Goal: Communication & Community: Answer question/provide support

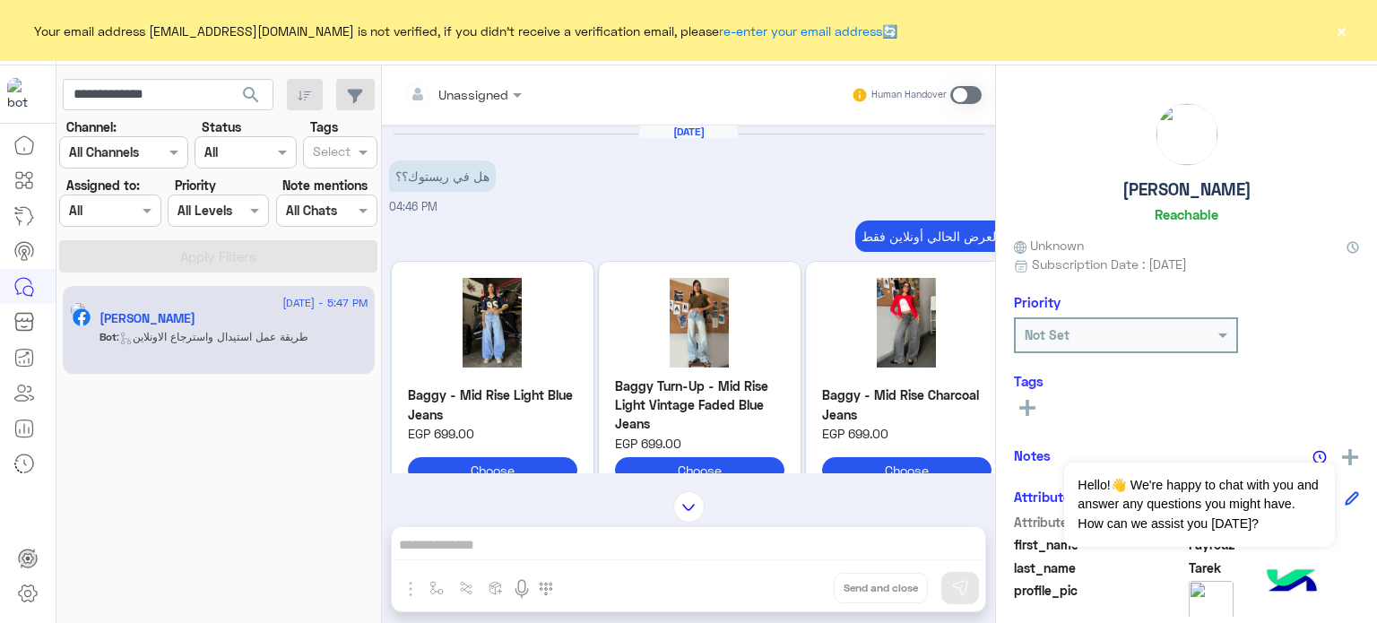
scroll to position [294, 0]
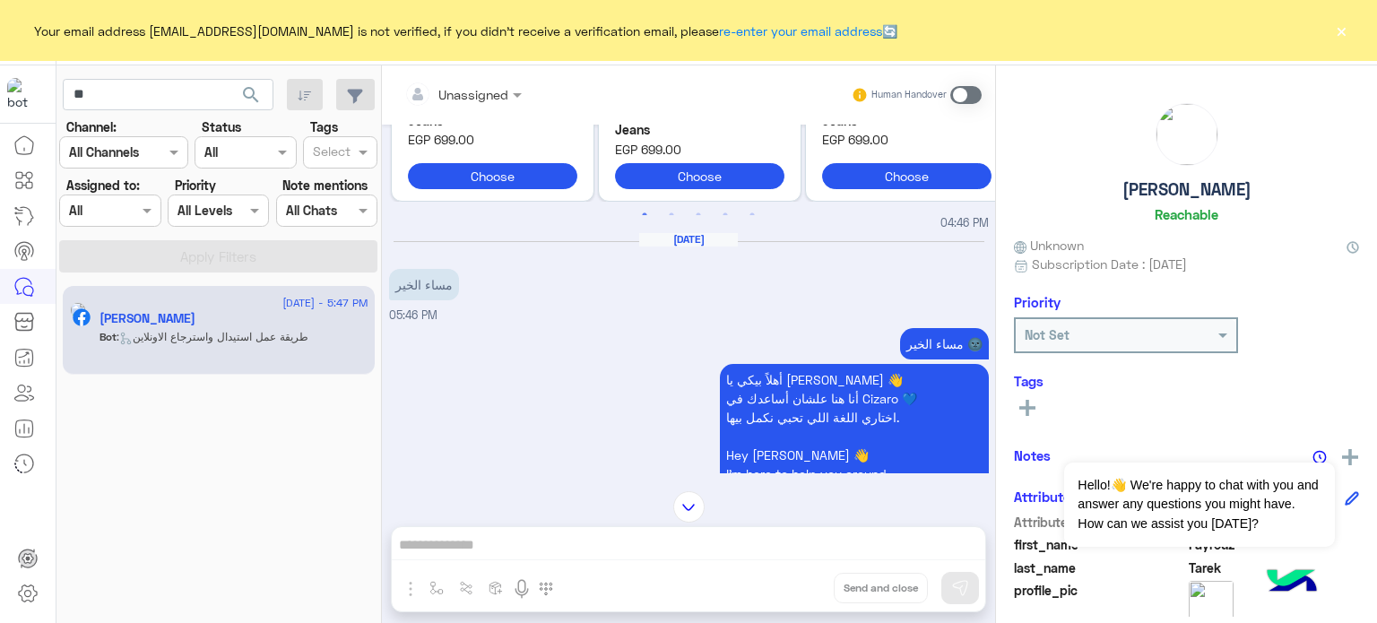
type input "*"
click at [249, 96] on span "search" at bounding box center [251, 95] width 22 height 22
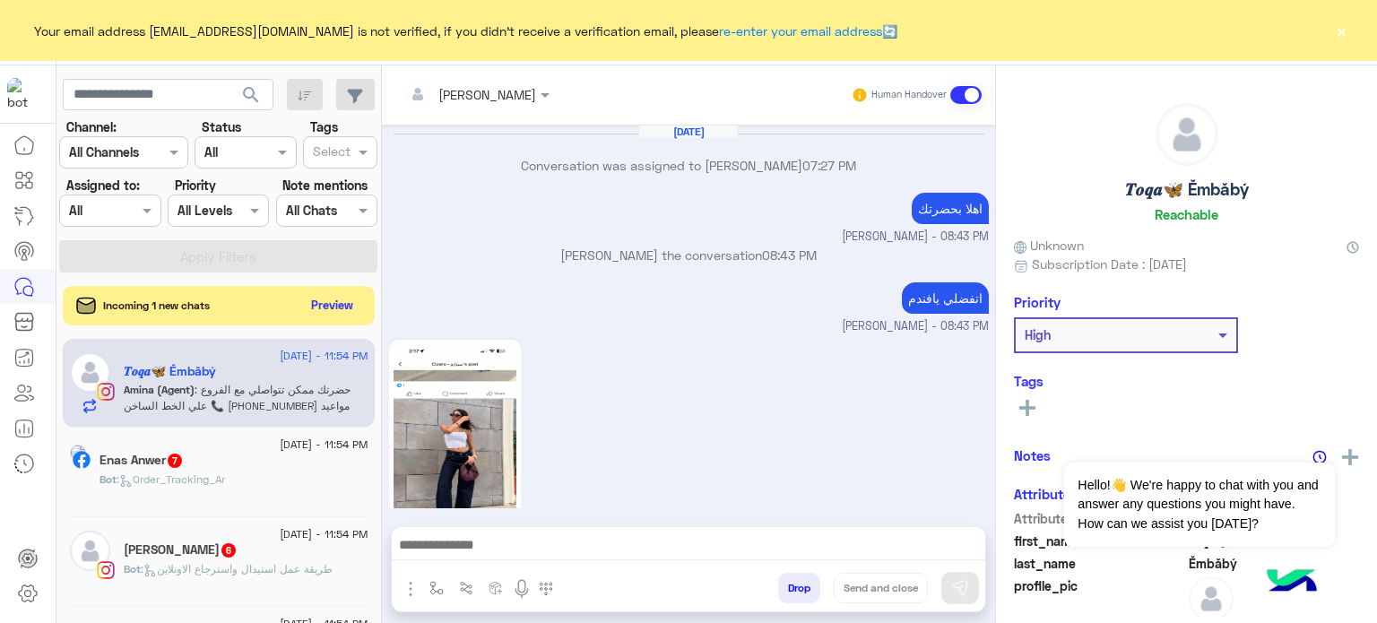
scroll to position [624, 0]
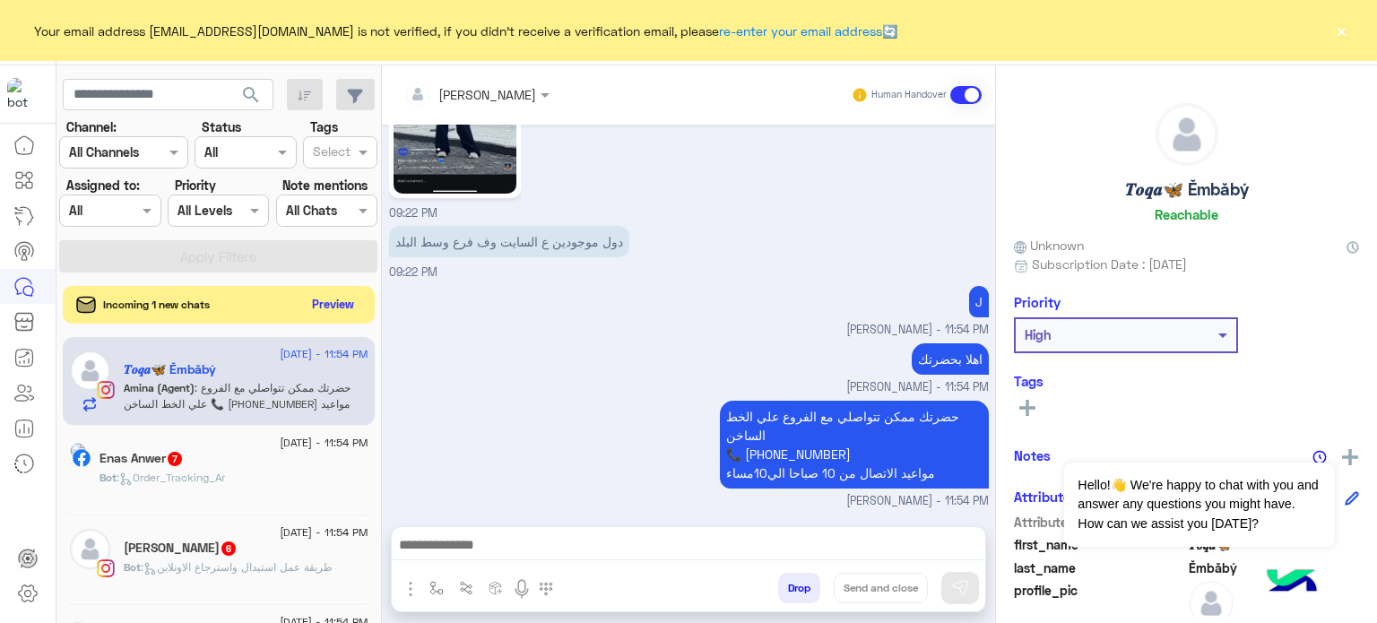
click at [337, 311] on button "Preview" at bounding box center [334, 304] width 56 height 24
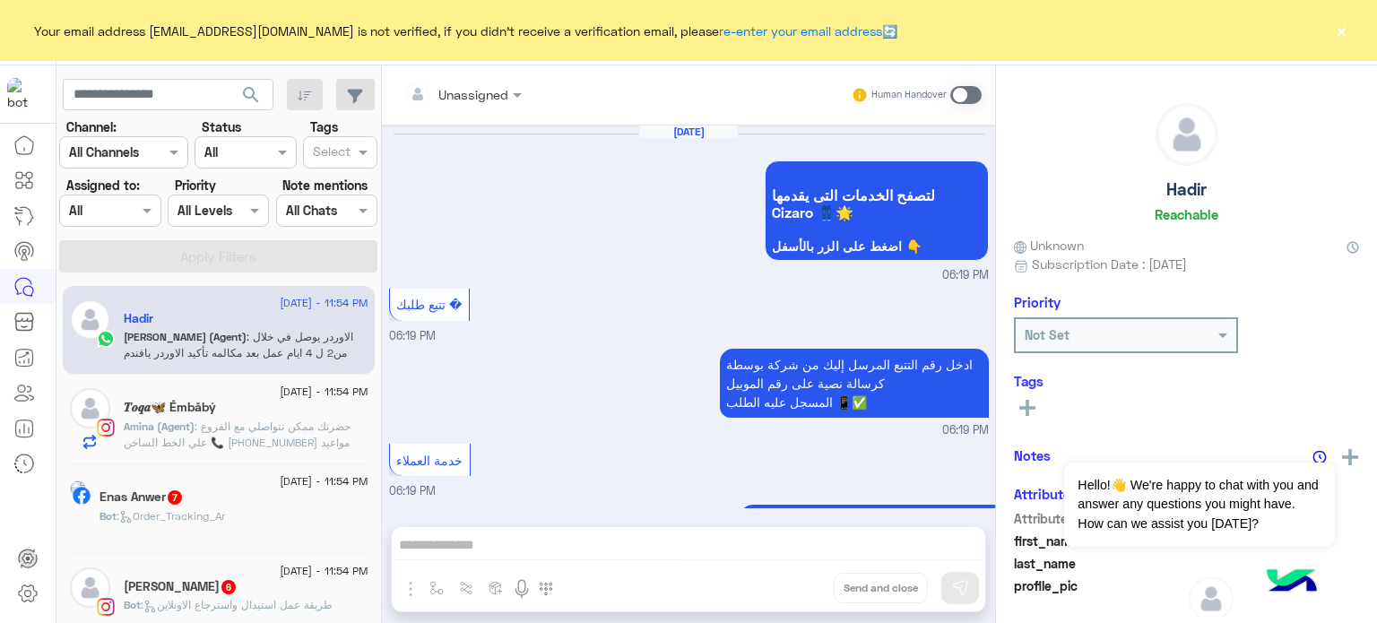
scroll to position [625, 0]
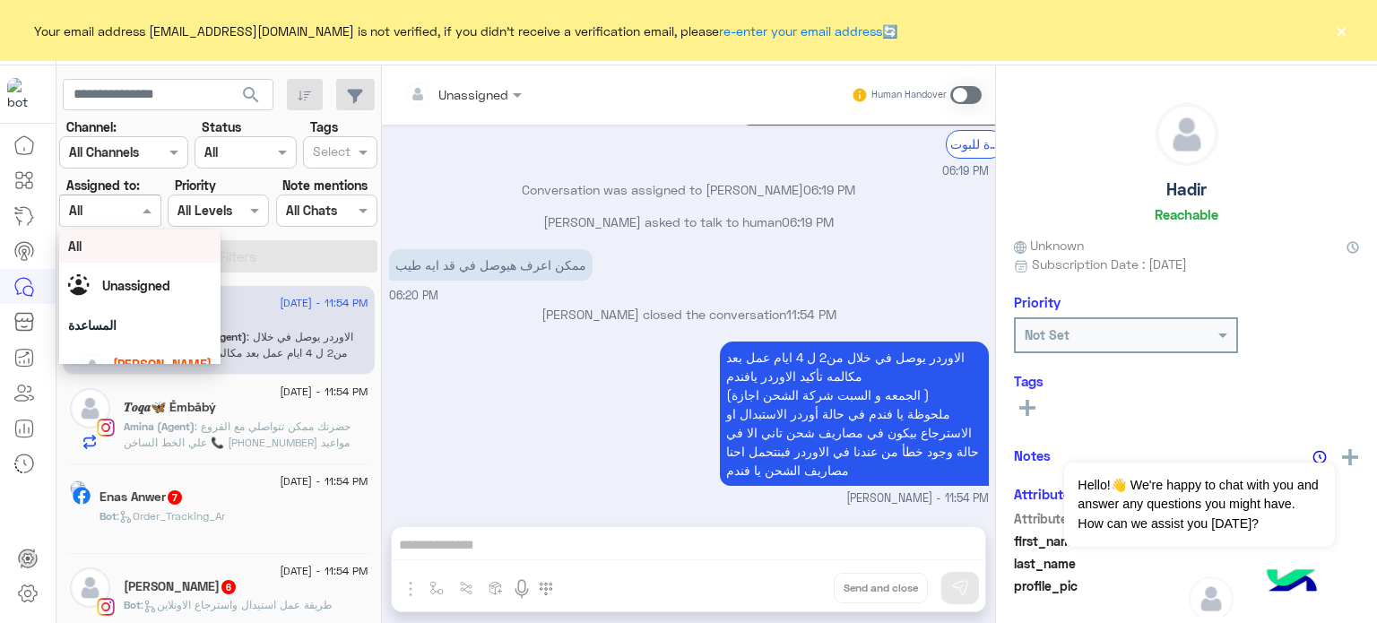
click at [129, 207] on div at bounding box center [110, 210] width 100 height 21
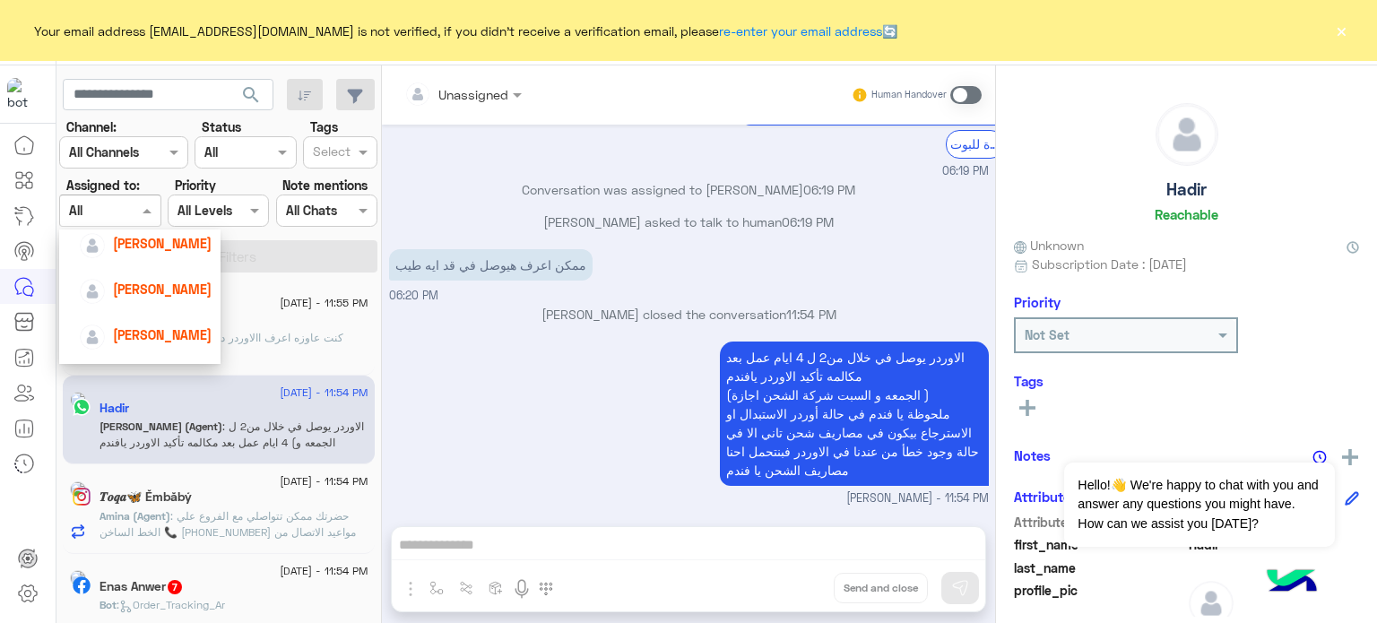
scroll to position [81, 0]
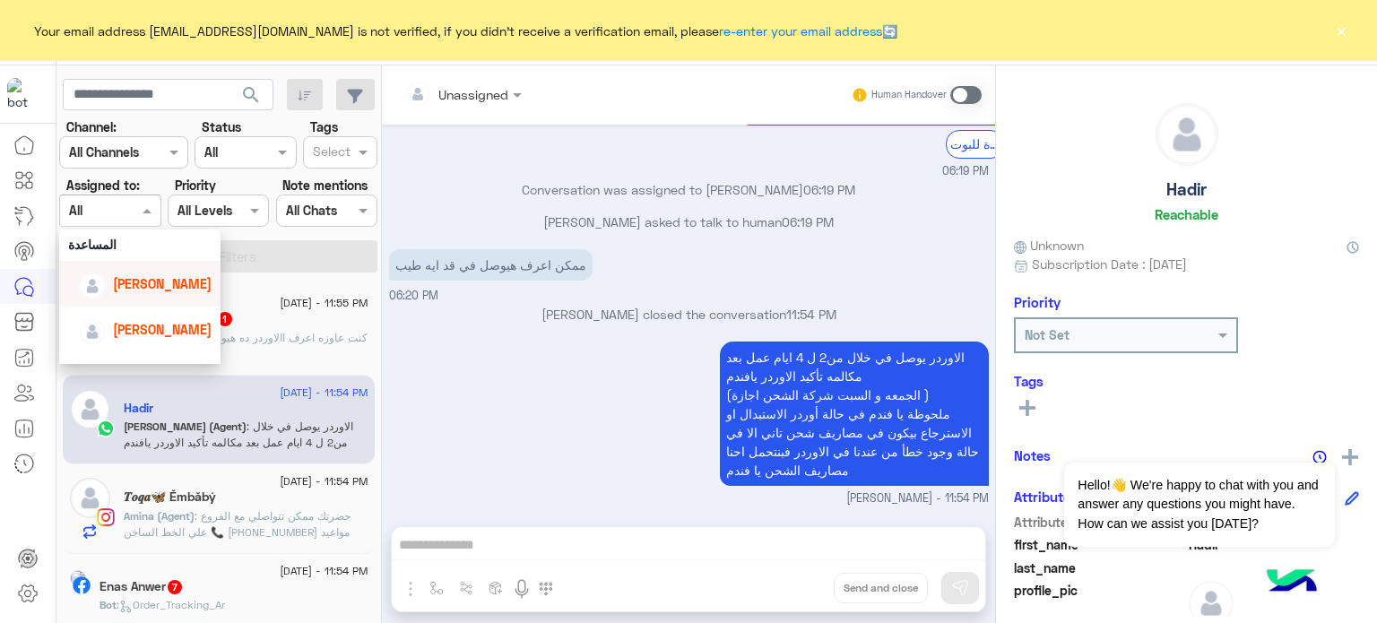
click at [151, 277] on span "[PERSON_NAME]" at bounding box center [162, 283] width 99 height 15
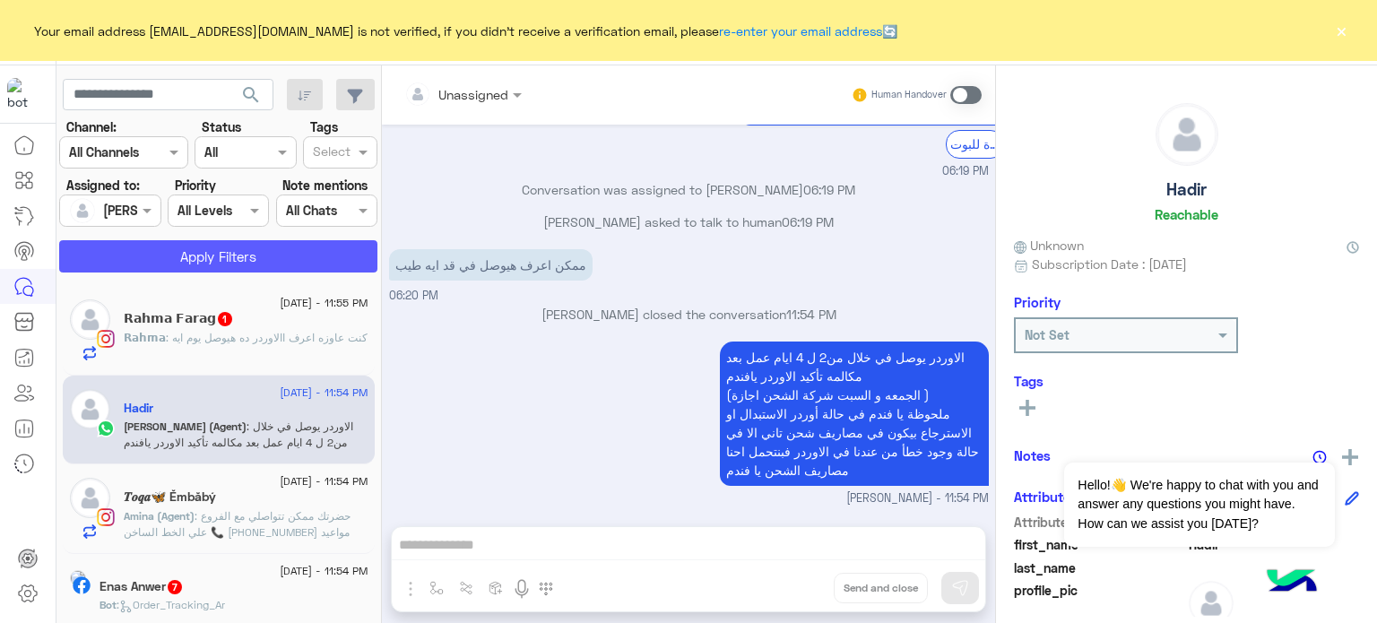
click at [239, 253] on button "Apply Filters" at bounding box center [218, 256] width 318 height 32
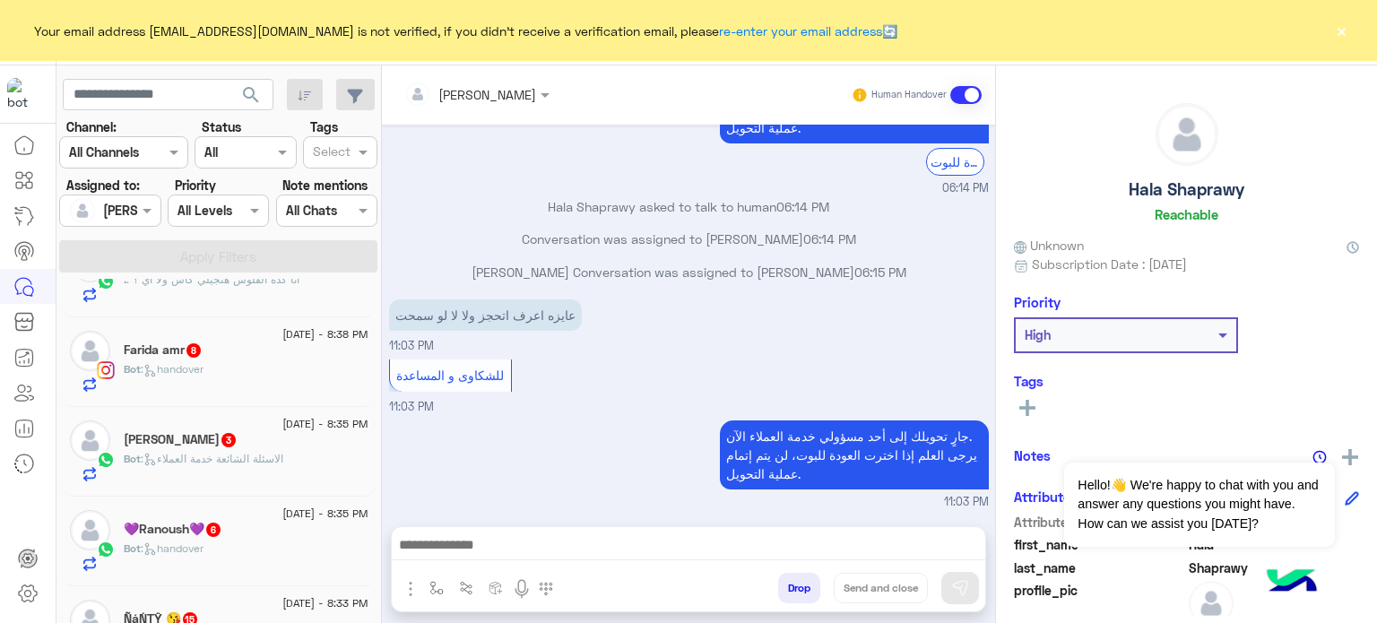
scroll to position [702, 0]
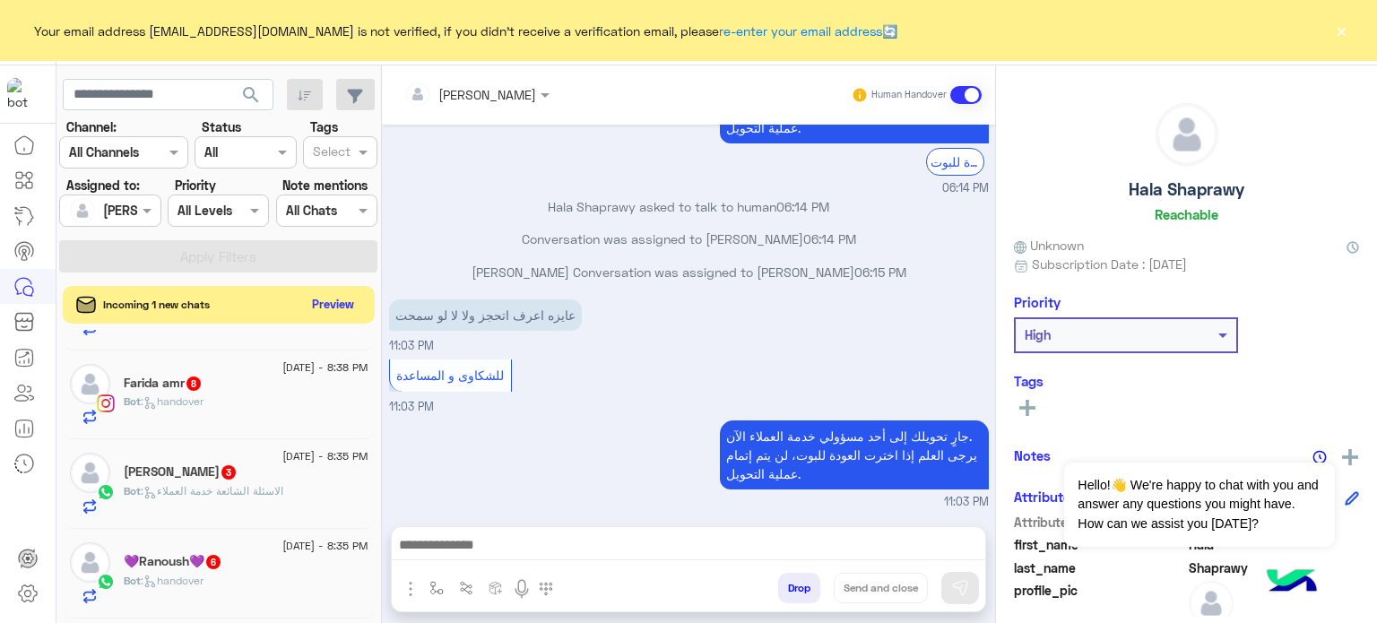
click at [338, 303] on button "Preview" at bounding box center [334, 304] width 56 height 24
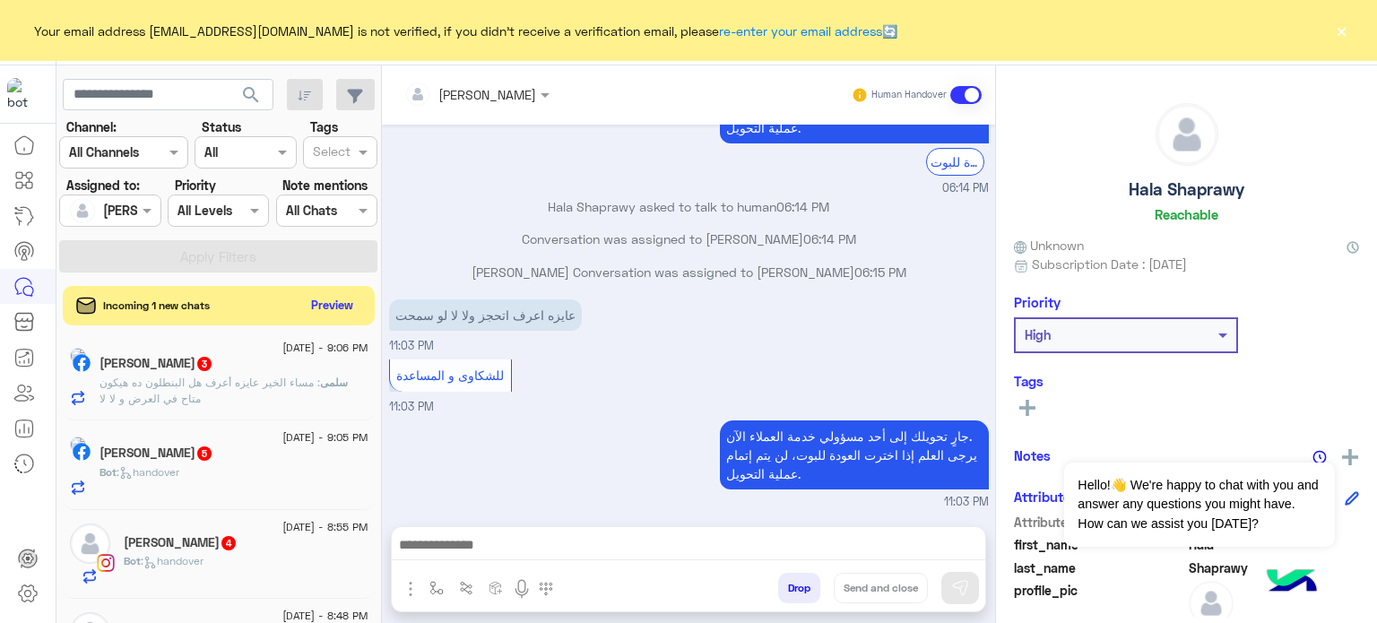
scroll to position [0, 0]
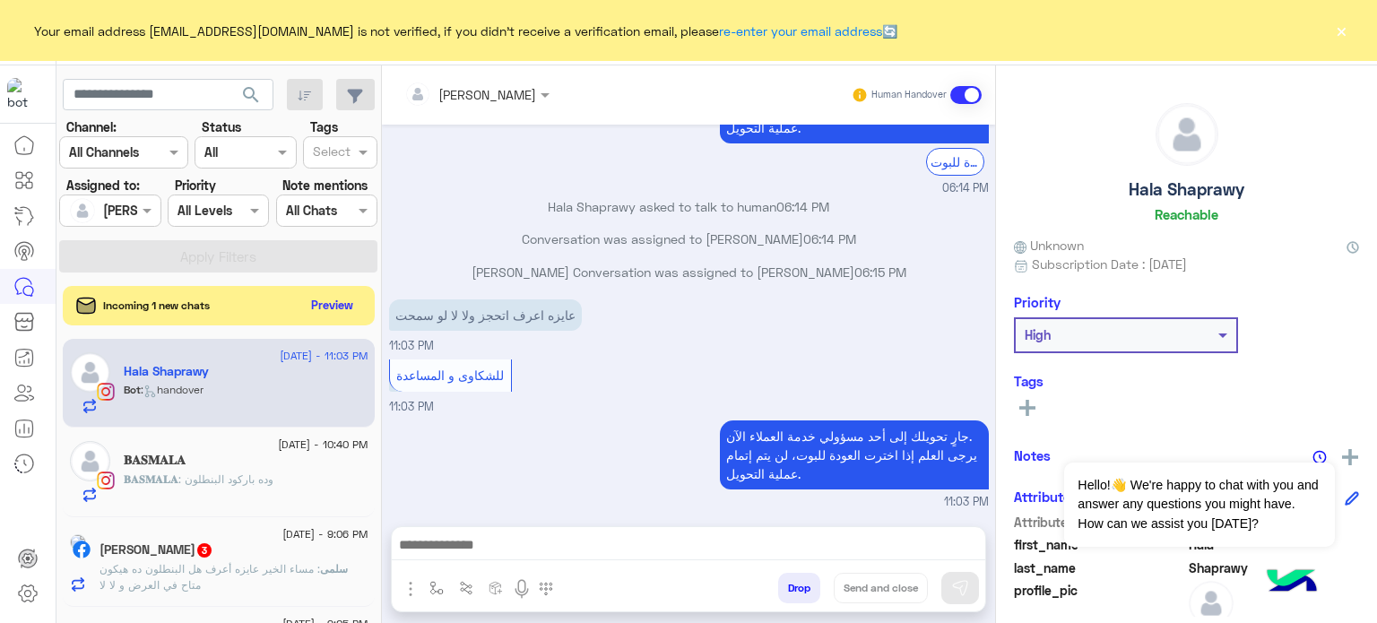
click at [308, 451] on span "[DATE] - 10:40 PM" at bounding box center [323, 445] width 90 height 16
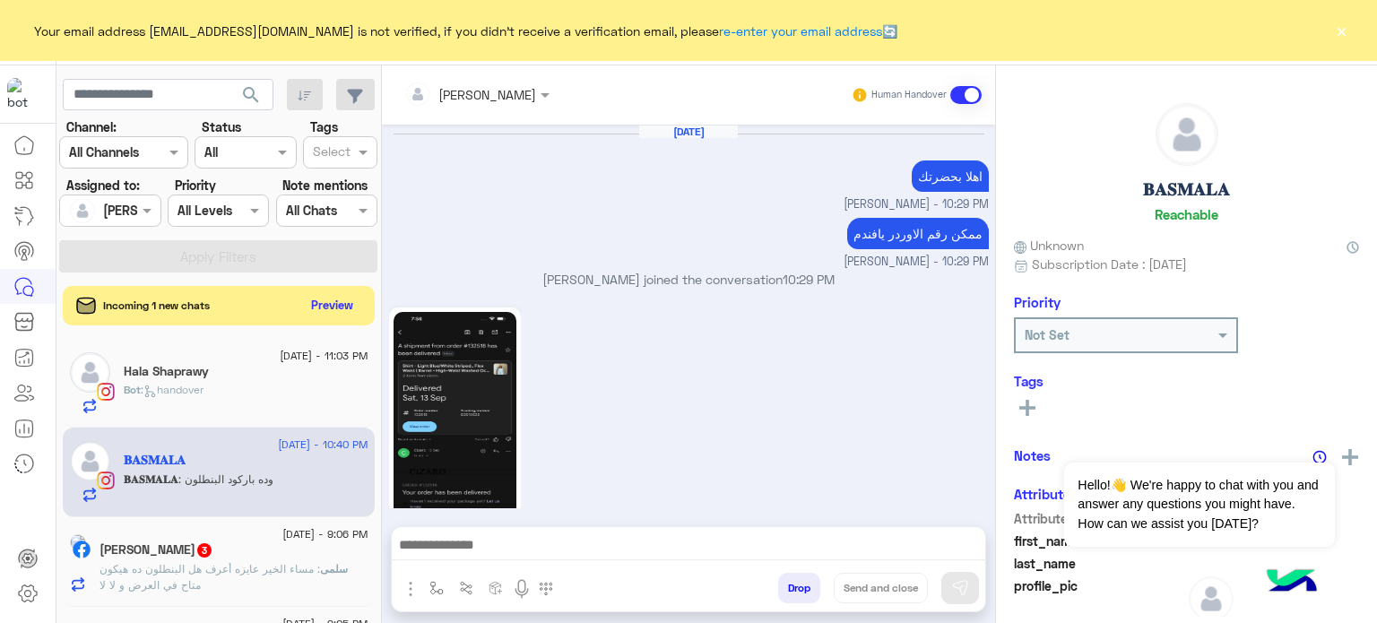
scroll to position [520, 0]
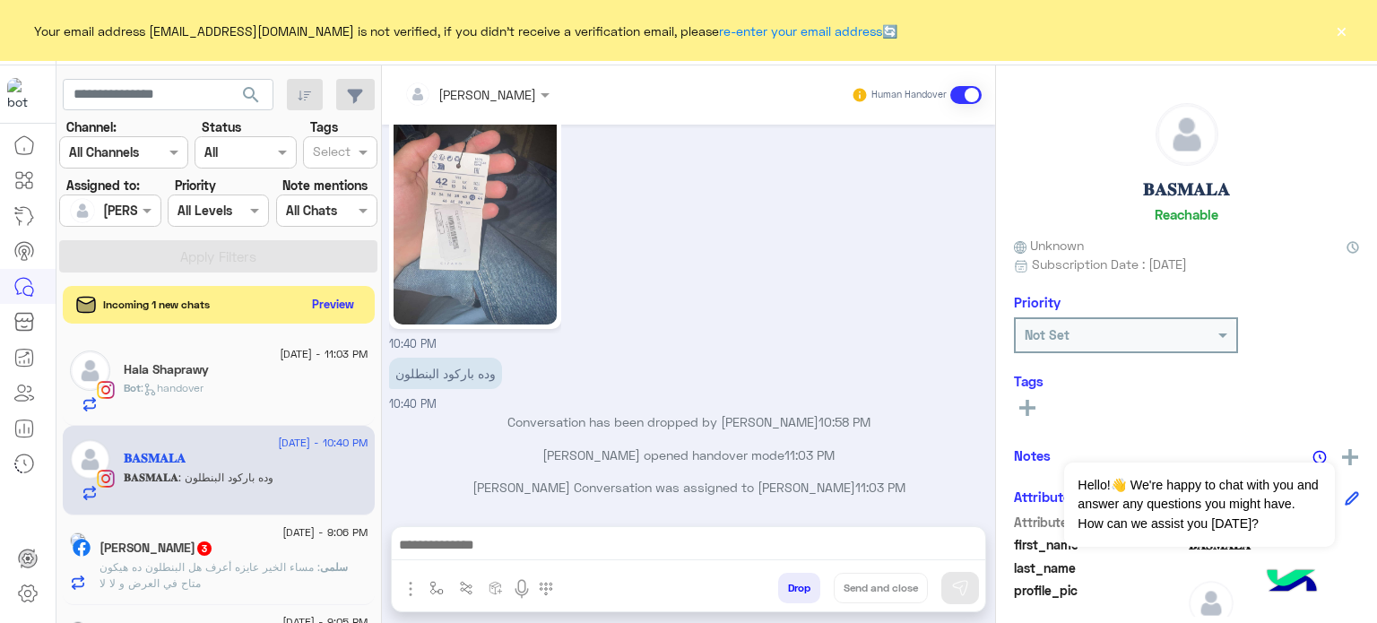
click at [337, 310] on button "Preview" at bounding box center [334, 304] width 56 height 24
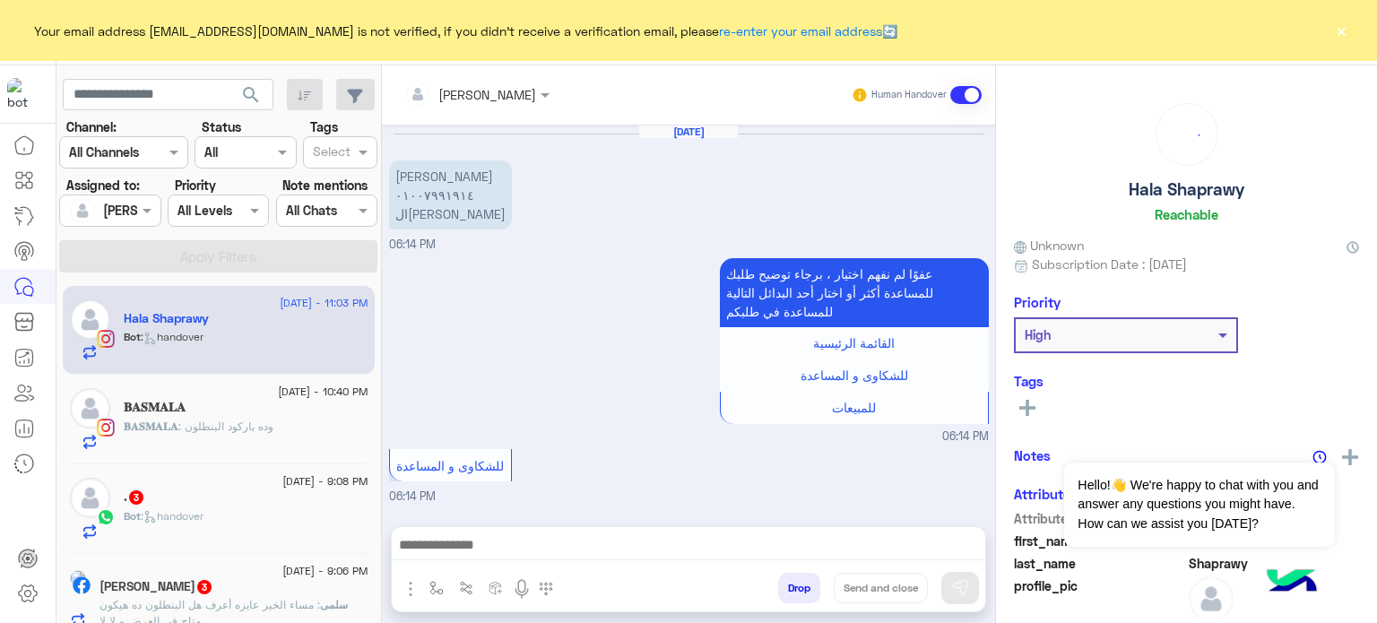
scroll to position [436, 0]
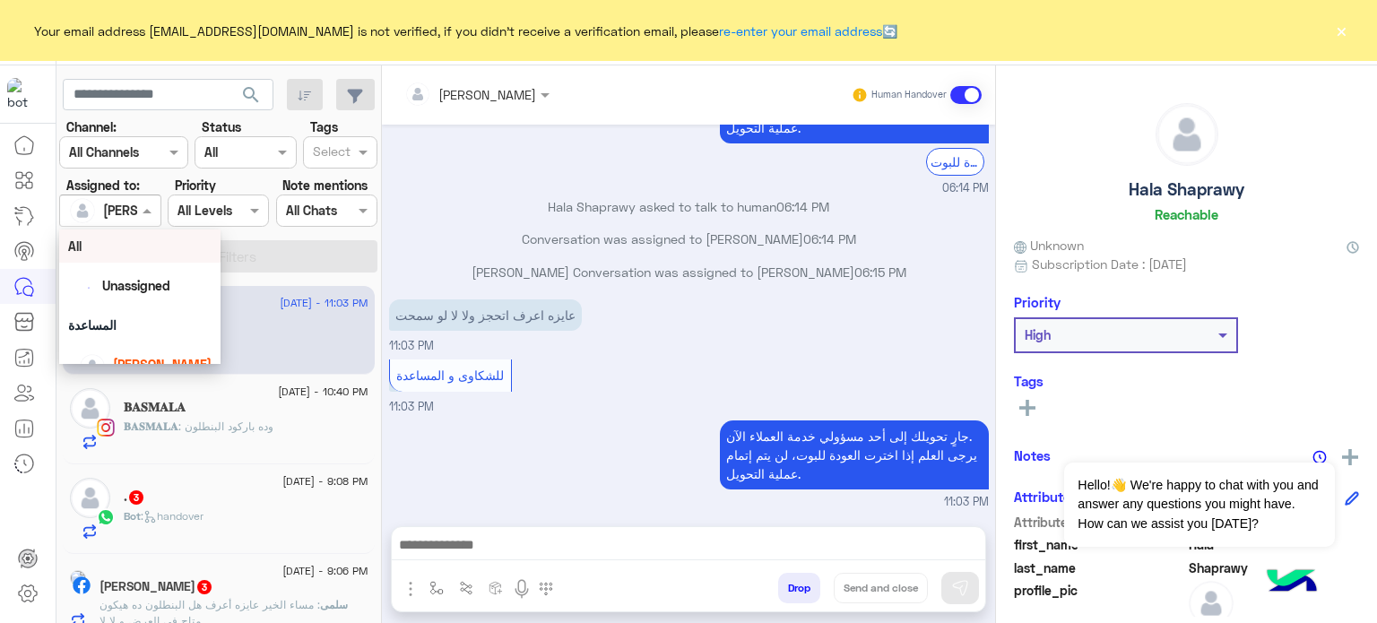
click at [147, 207] on span at bounding box center [149, 210] width 22 height 19
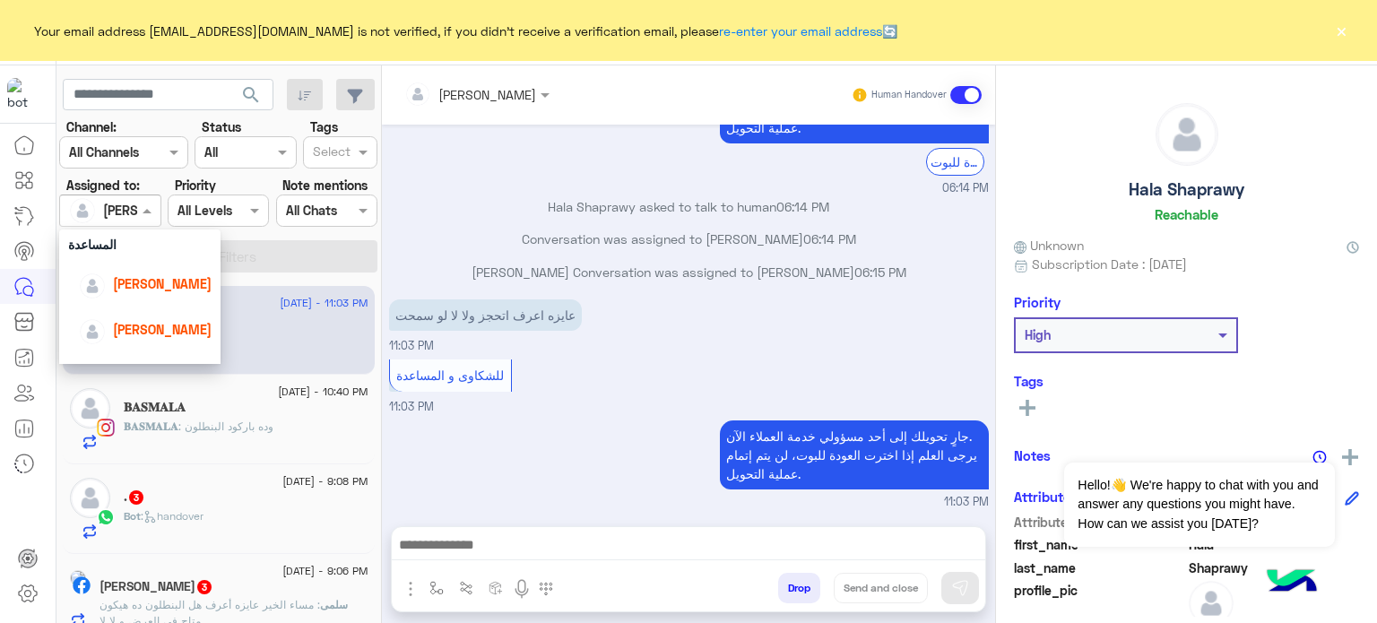
scroll to position [82, 0]
click at [174, 286] on span "[PERSON_NAME]" at bounding box center [162, 282] width 99 height 15
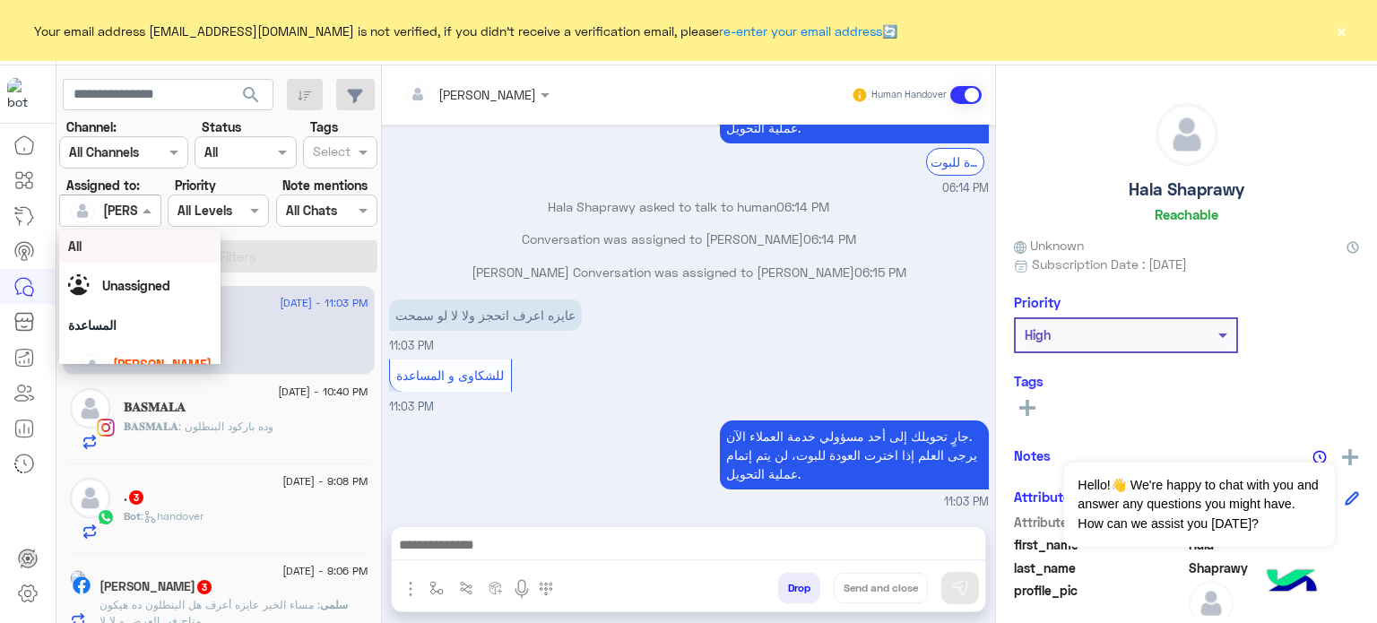
click at [142, 197] on div "Assigned on [PERSON_NAME]" at bounding box center [109, 211] width 101 height 32
click at [126, 247] on div "All" at bounding box center [139, 246] width 143 height 19
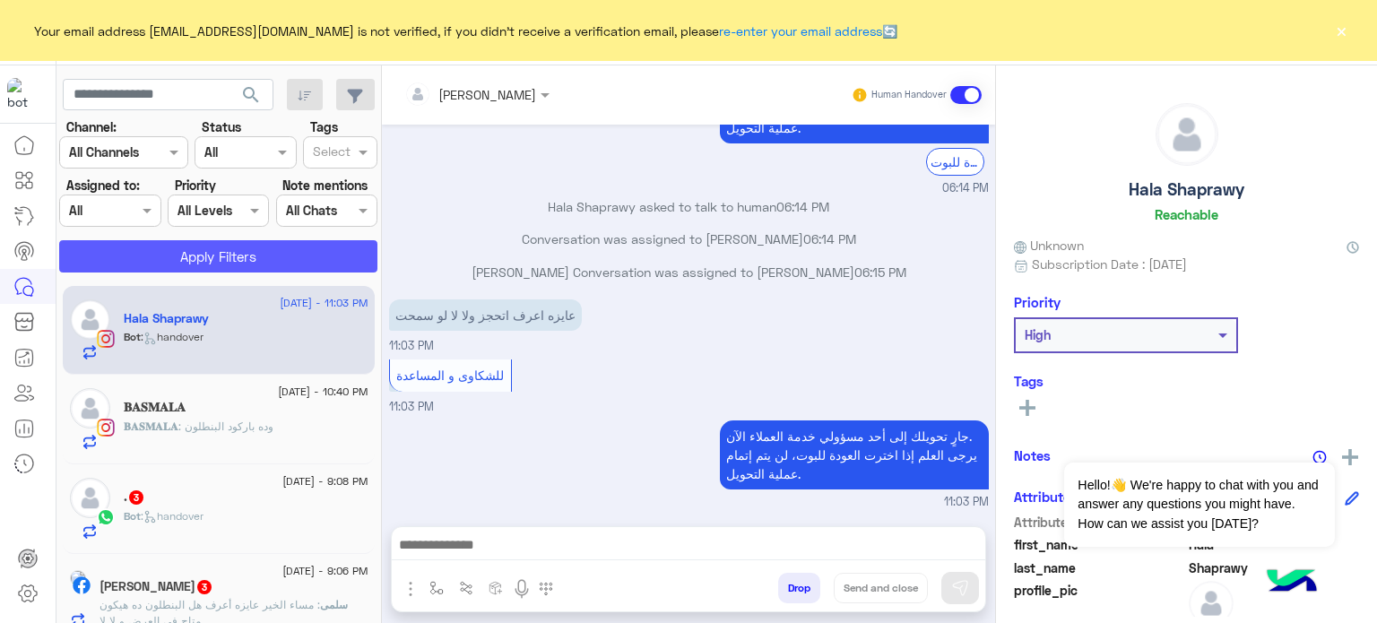
click at [210, 250] on button "Apply Filters" at bounding box center [218, 256] width 318 height 32
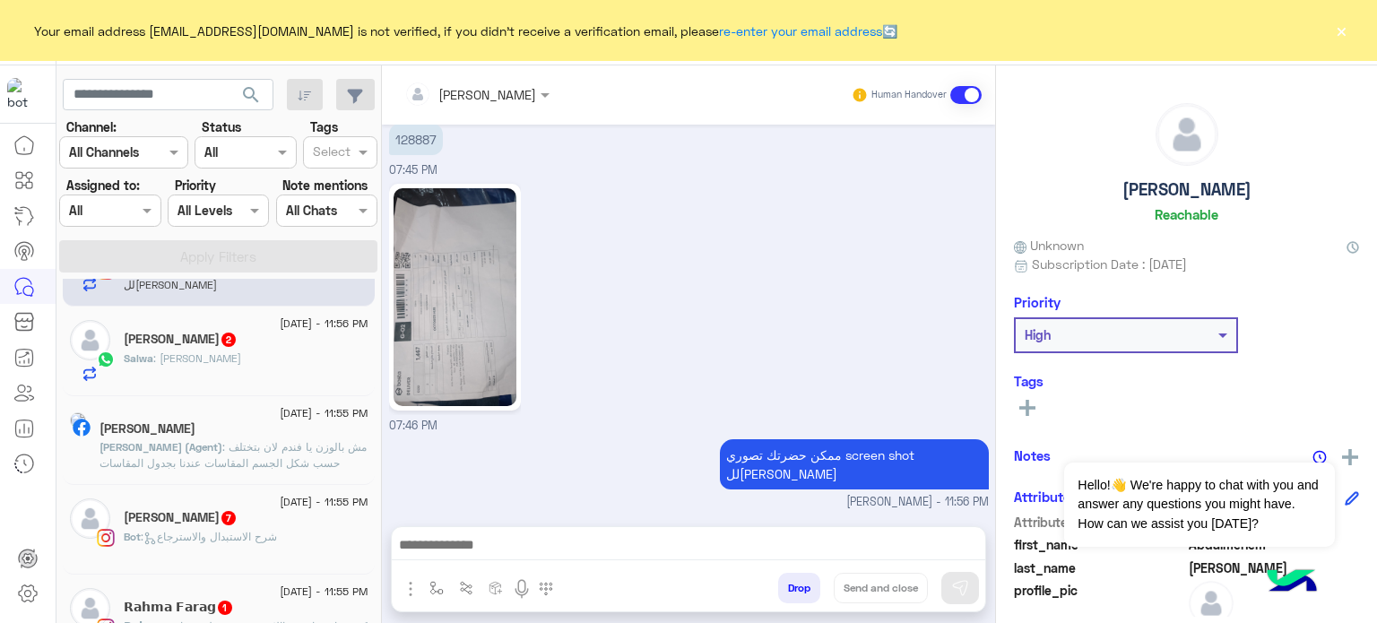
scroll to position [172, 0]
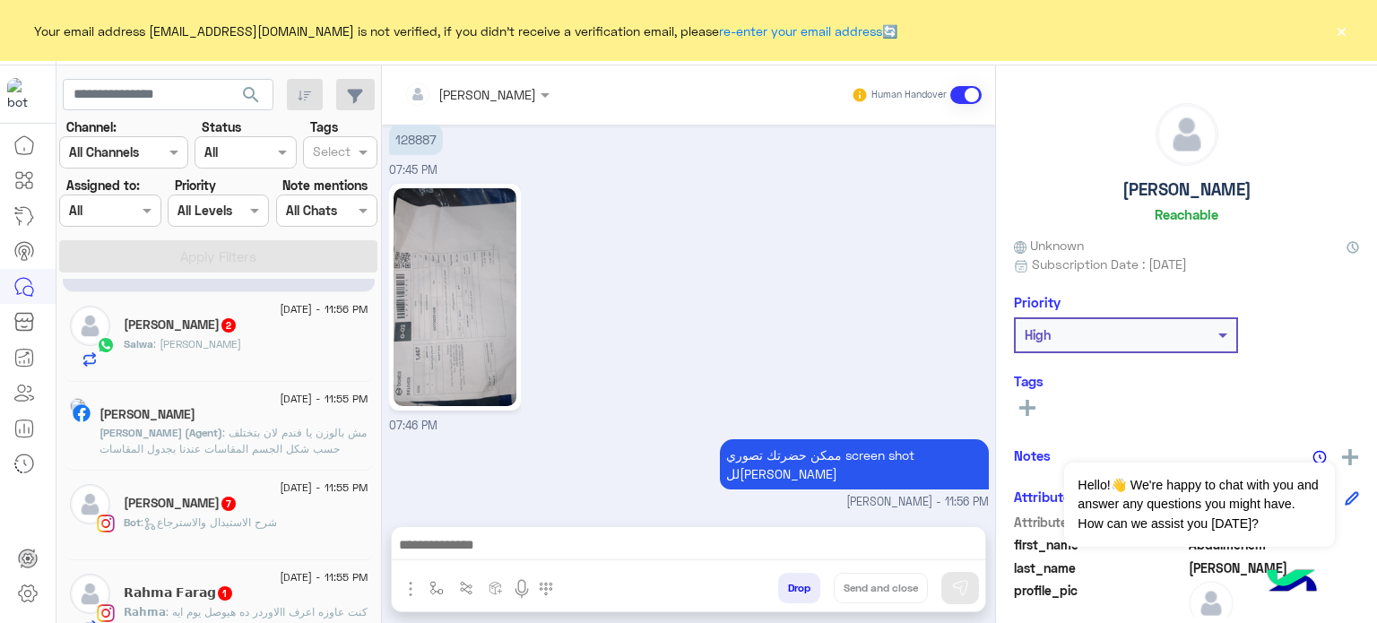
click at [318, 430] on span ": مش بالوزن يا فندم لان بتختلف حسب شكل الجسم المقاسات عندنا بجدول المقاسات المر…" at bounding box center [233, 449] width 267 height 46
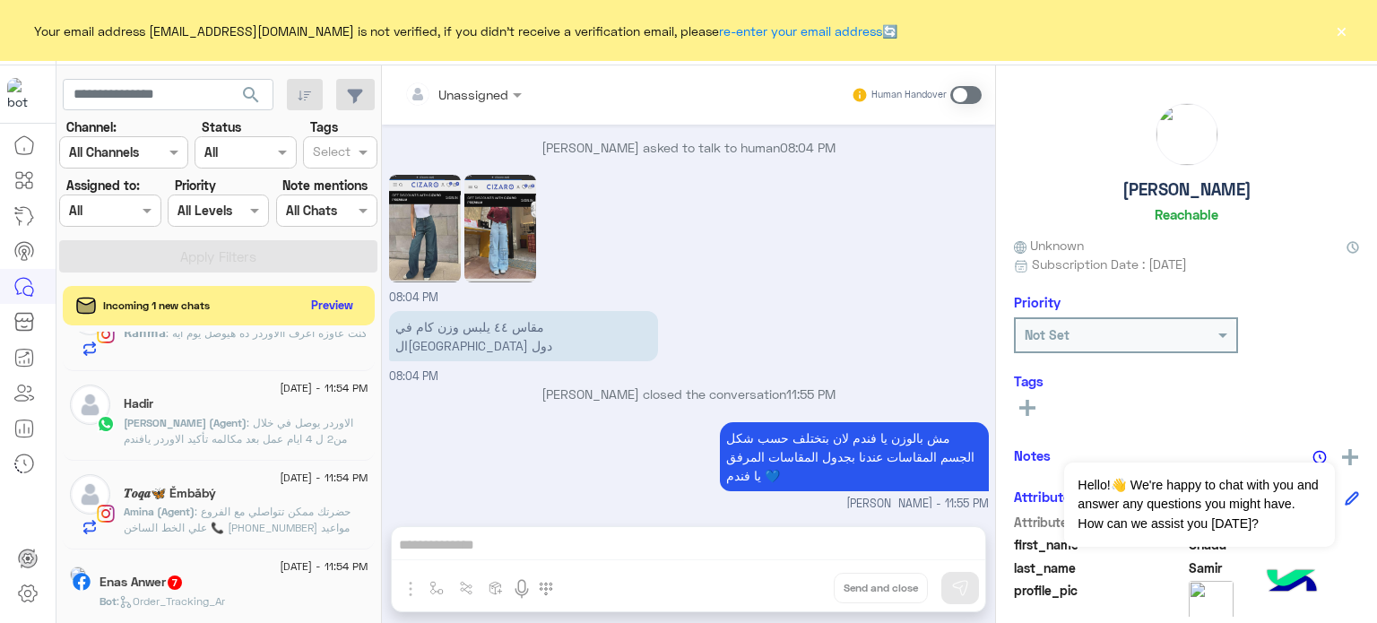
scroll to position [507, 0]
click at [326, 420] on span ": الاوردر يوصل في خلال من2 ل 4 ايام عمل بعد مكالمه تأكيد الاوردر يافندم (الجمعه…" at bounding box center [243, 459] width 239 height 94
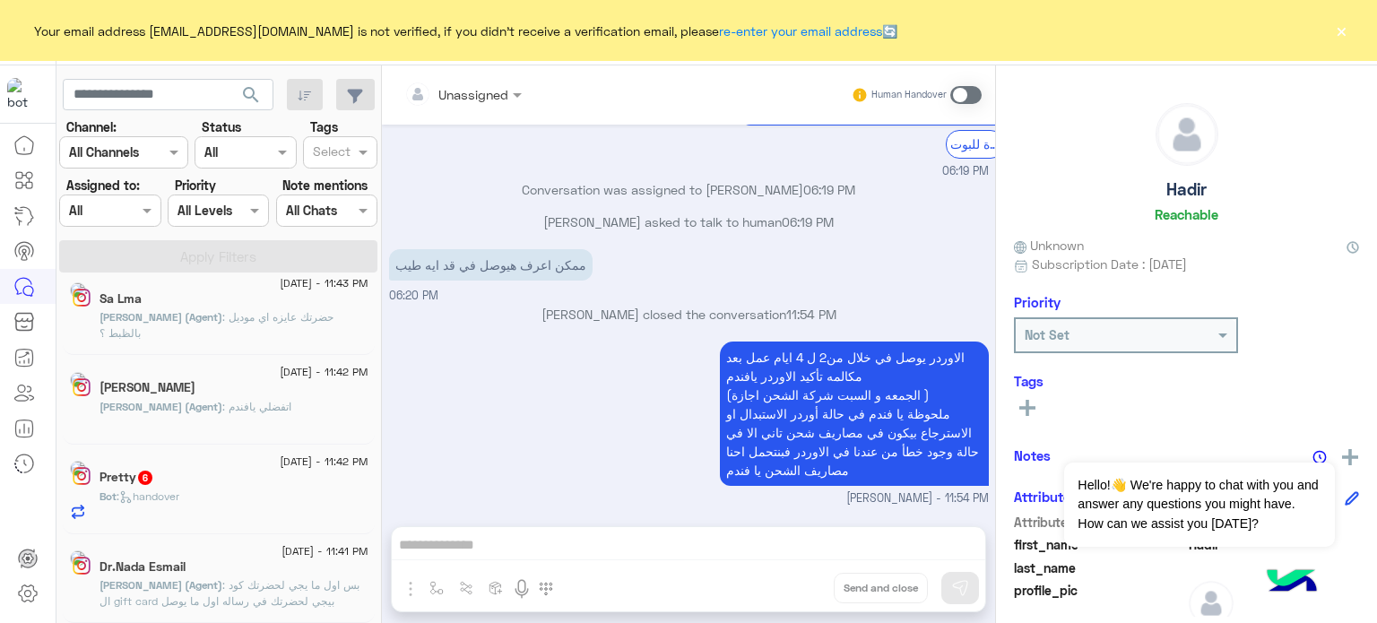
scroll to position [9, 0]
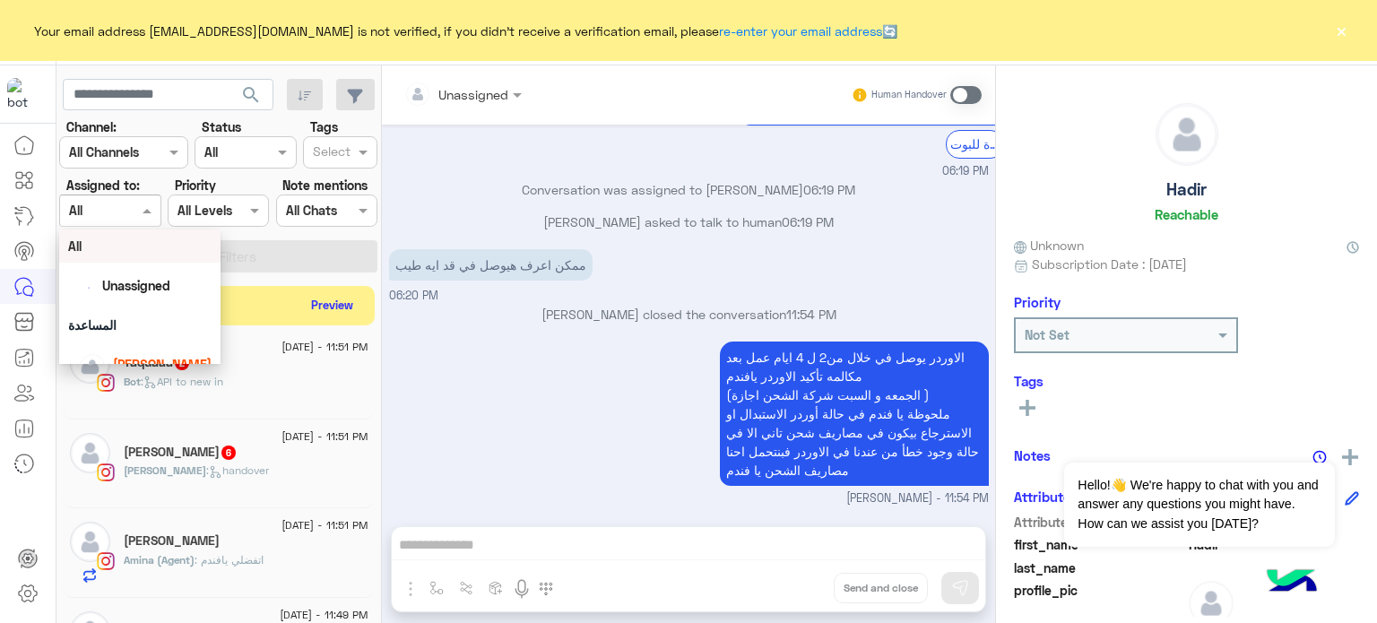
click at [117, 222] on div "Assigned on All" at bounding box center [109, 211] width 101 height 32
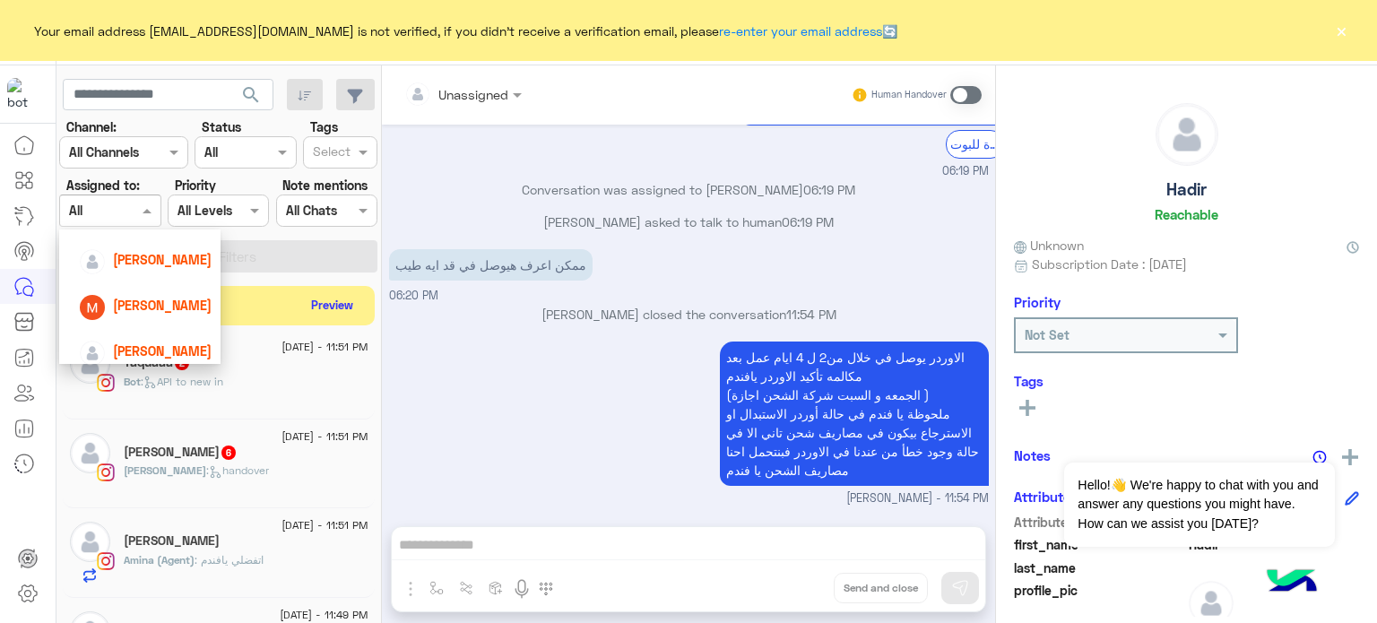
scroll to position [205, 0]
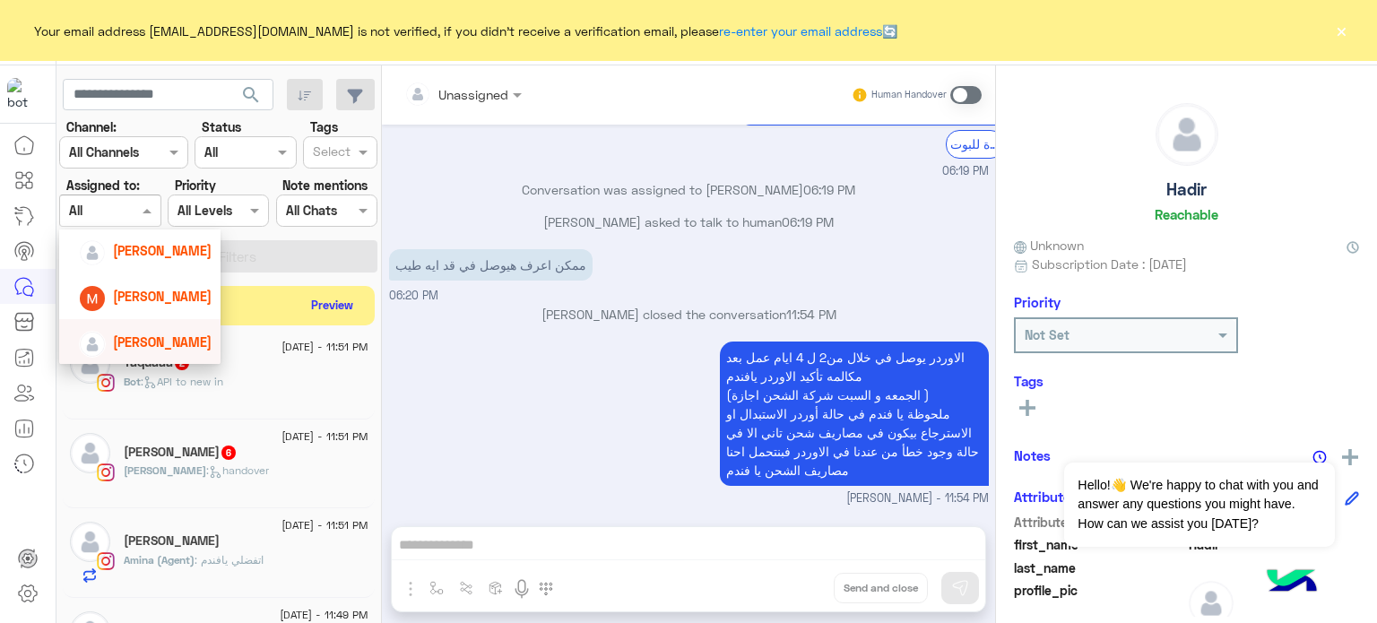
click at [176, 337] on span "[PERSON_NAME]" at bounding box center [162, 341] width 99 height 15
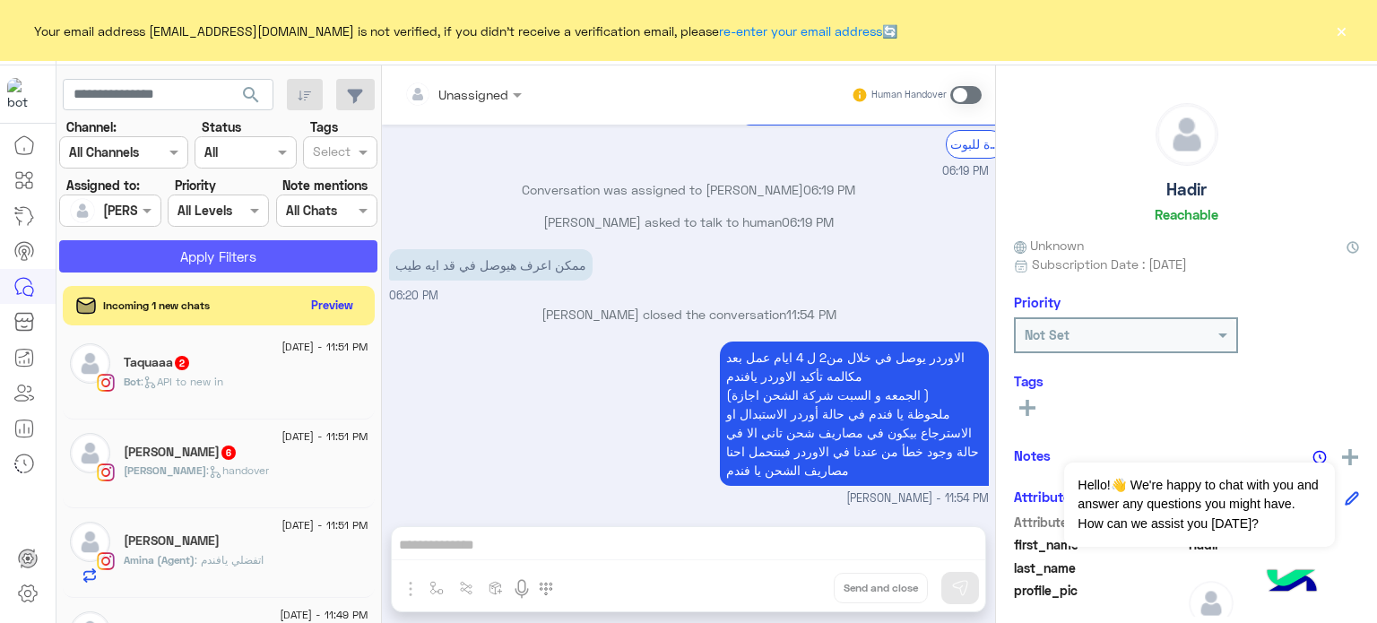
click at [256, 264] on button "Apply Filters" at bounding box center [218, 256] width 318 height 32
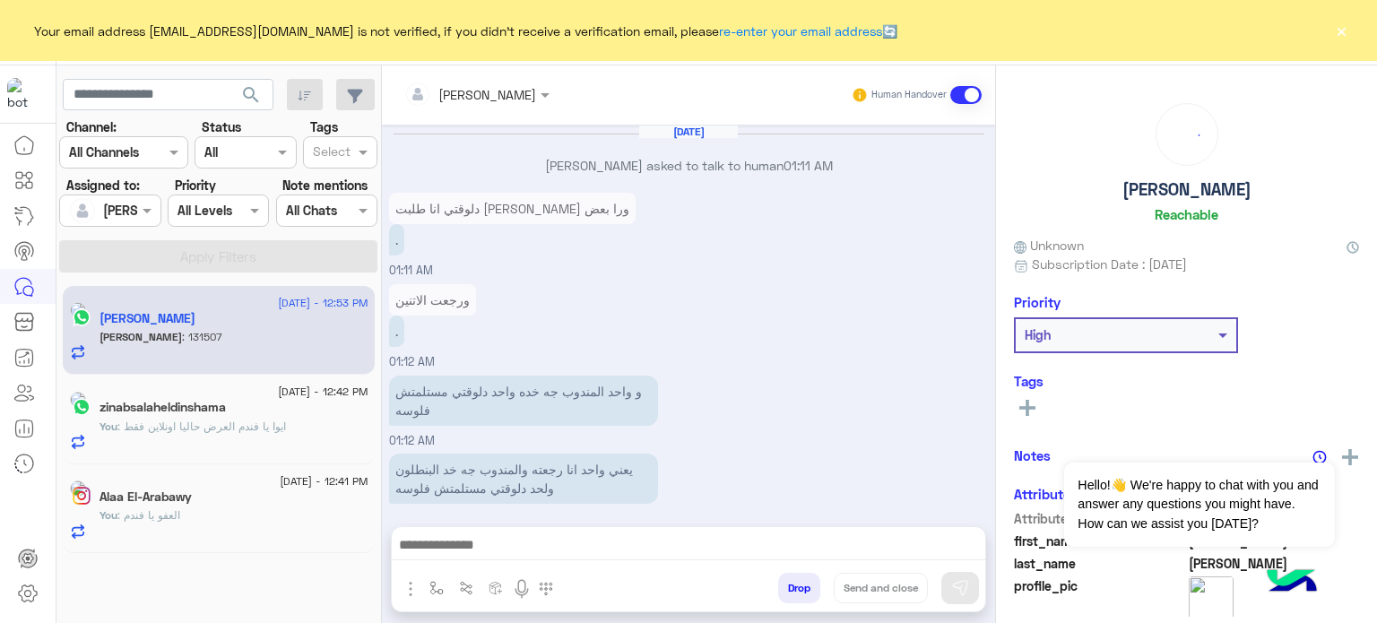
scroll to position [232, 0]
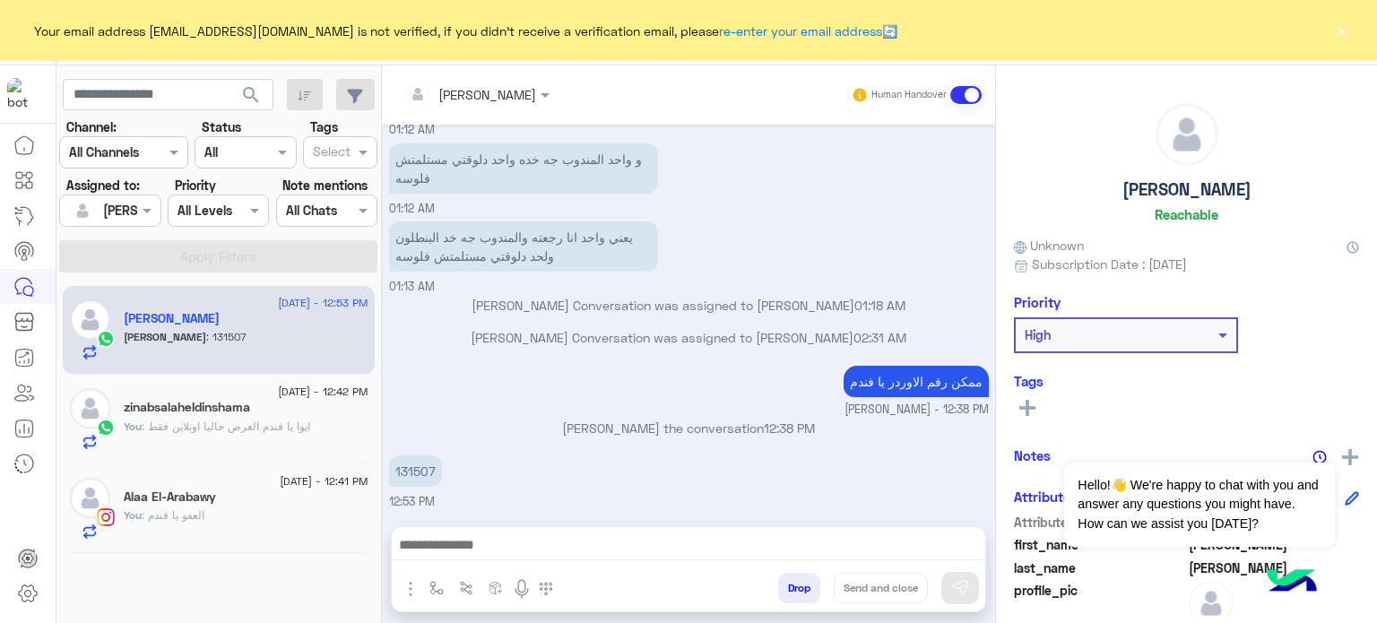
click at [668, 386] on div "ممكن رقم الاوردر يا [PERSON_NAME] - 12:38 PM" at bounding box center [689, 389] width 600 height 57
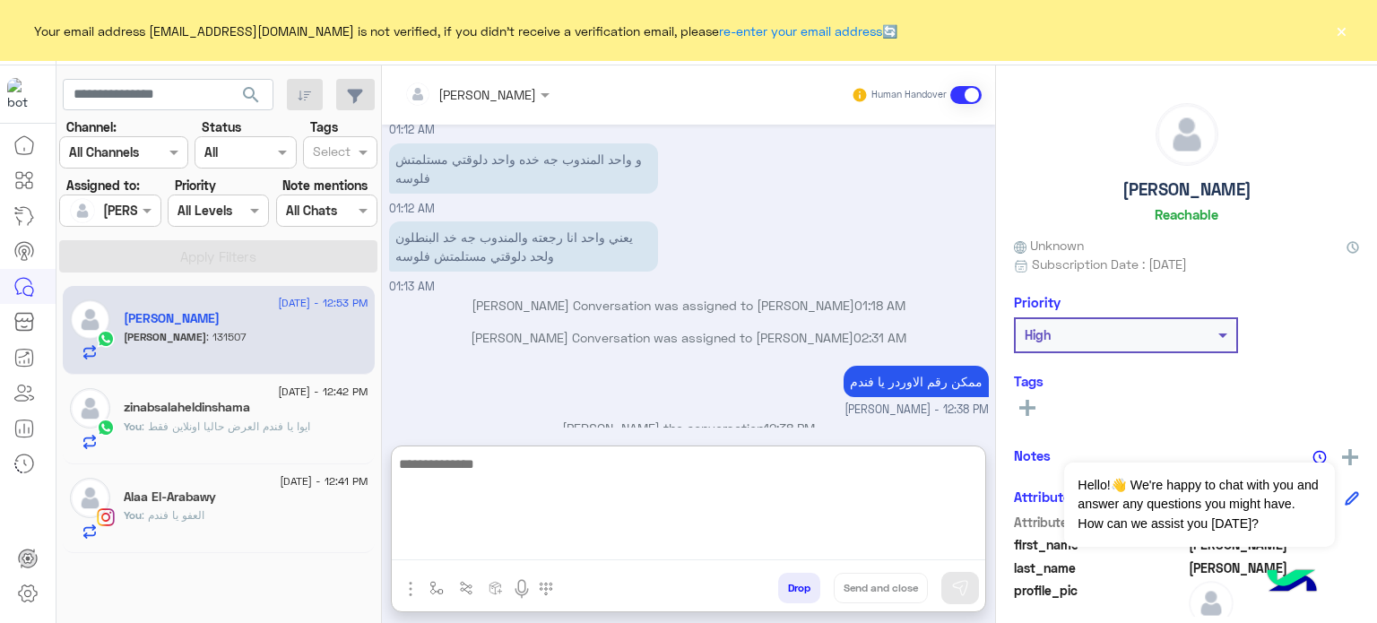
click at [538, 541] on textarea at bounding box center [689, 507] width 594 height 108
type textarea "*"
type textarea "**********"
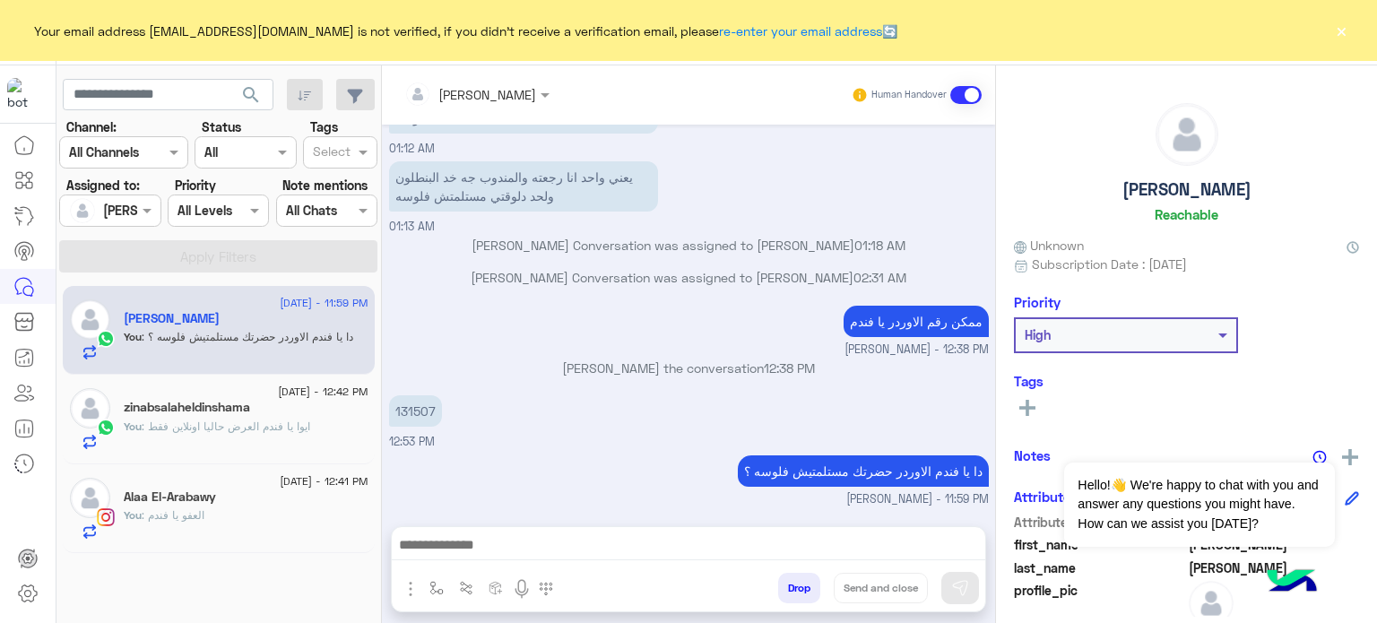
scroll to position [290, 0]
click at [495, 273] on div "[DATE] [PERSON_NAME] asked to talk to human 01:11 AM دلوقتي انا طلبت [PERSON_NA…" at bounding box center [688, 317] width 613 height 384
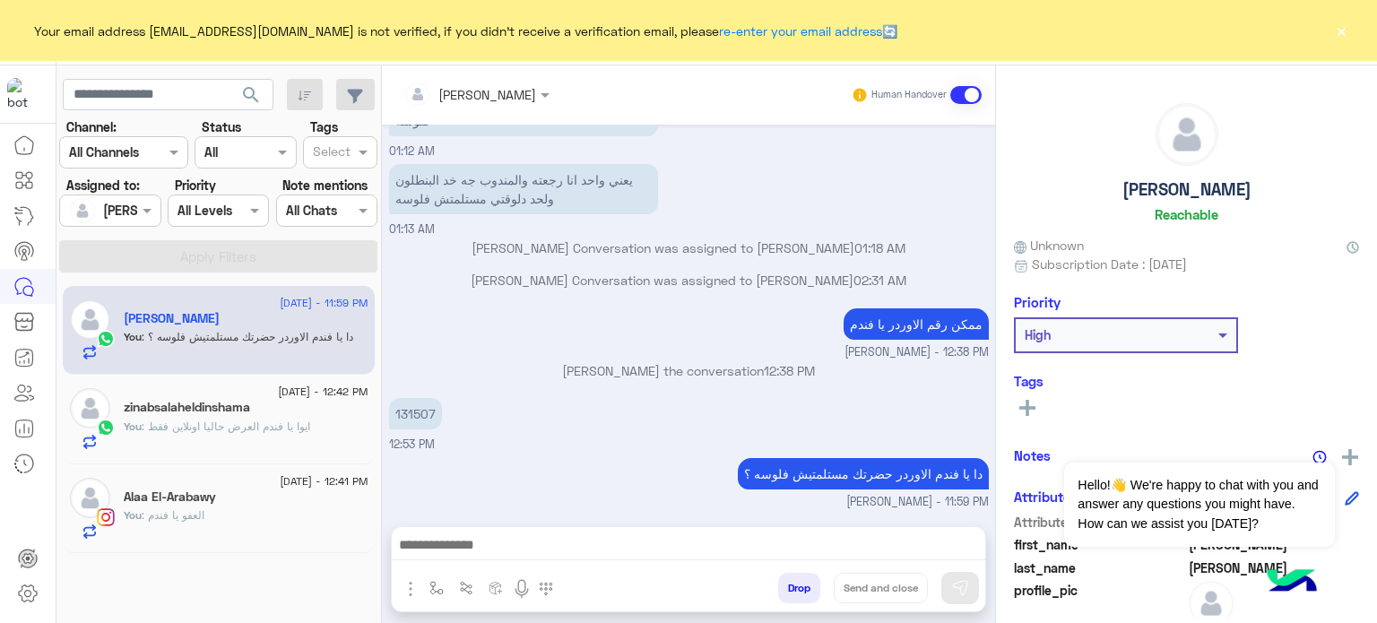
click at [495, 273] on p "[PERSON_NAME] Conversation was assigned to [PERSON_NAME] 02:31 AM" at bounding box center [689, 280] width 600 height 19
click at [495, 272] on p "[PERSON_NAME] Conversation was assigned to [PERSON_NAME] 02:31 AM" at bounding box center [689, 280] width 600 height 19
click at [499, 446] on div "131507 12:53 PM" at bounding box center [689, 424] width 600 height 60
drag, startPoint x: 434, startPoint y: 410, endPoint x: 409, endPoint y: 422, distance: 28.1
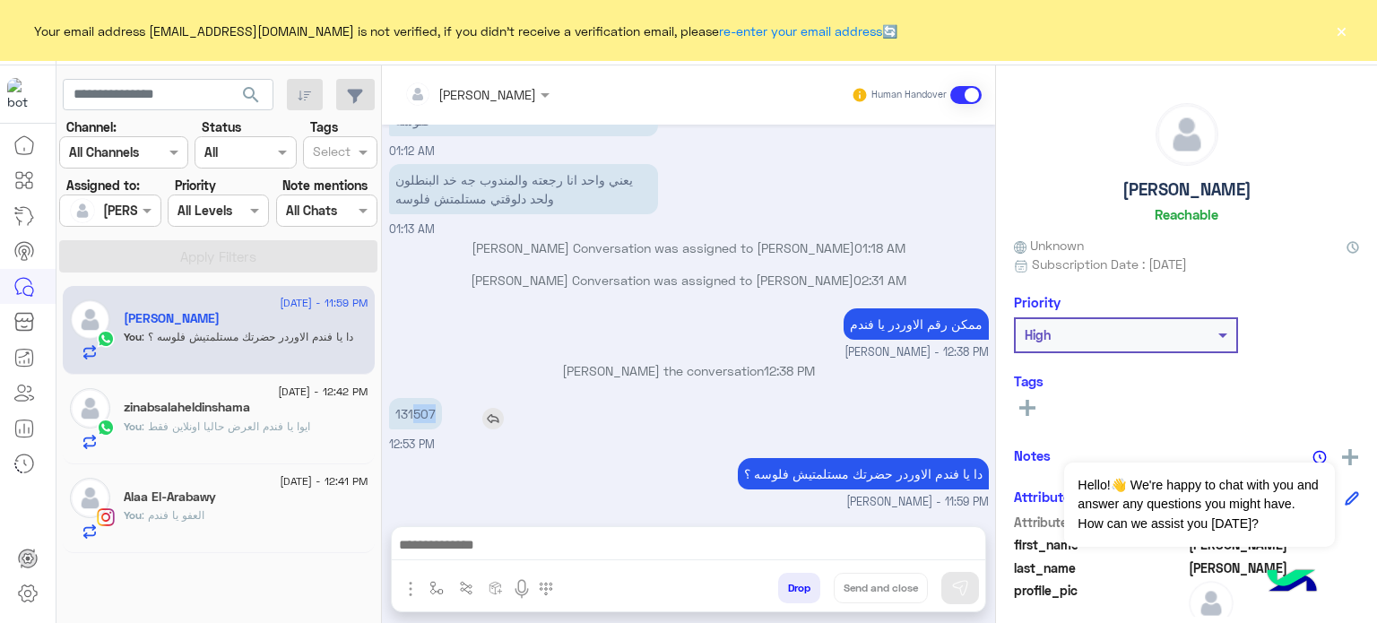
click at [409, 422] on p "131507" at bounding box center [415, 413] width 53 height 31
copy p "1507"
click at [534, 378] on p "[PERSON_NAME] the conversation 12:38 PM" at bounding box center [689, 370] width 600 height 19
drag, startPoint x: 447, startPoint y: 408, endPoint x: 392, endPoint y: 412, distance: 55.7
click at [392, 412] on div "131507" at bounding box center [466, 413] width 155 height 31
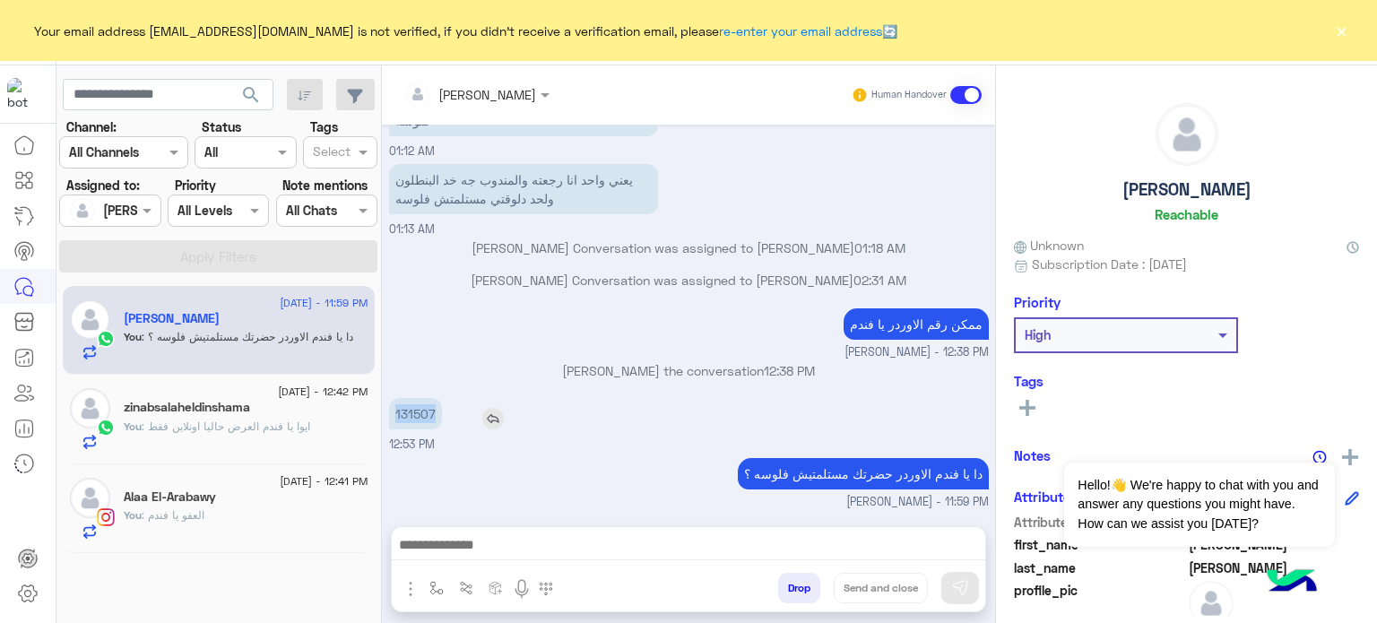
copy p "131507"
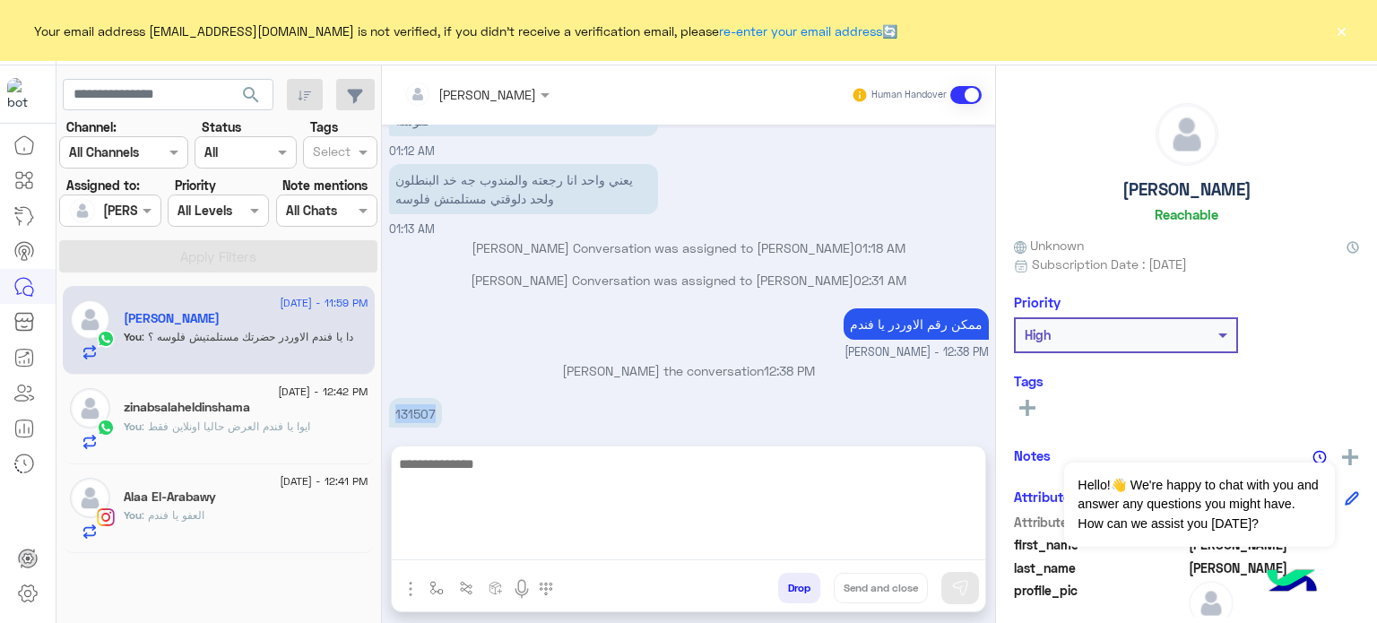
click at [558, 539] on textarea at bounding box center [689, 507] width 594 height 108
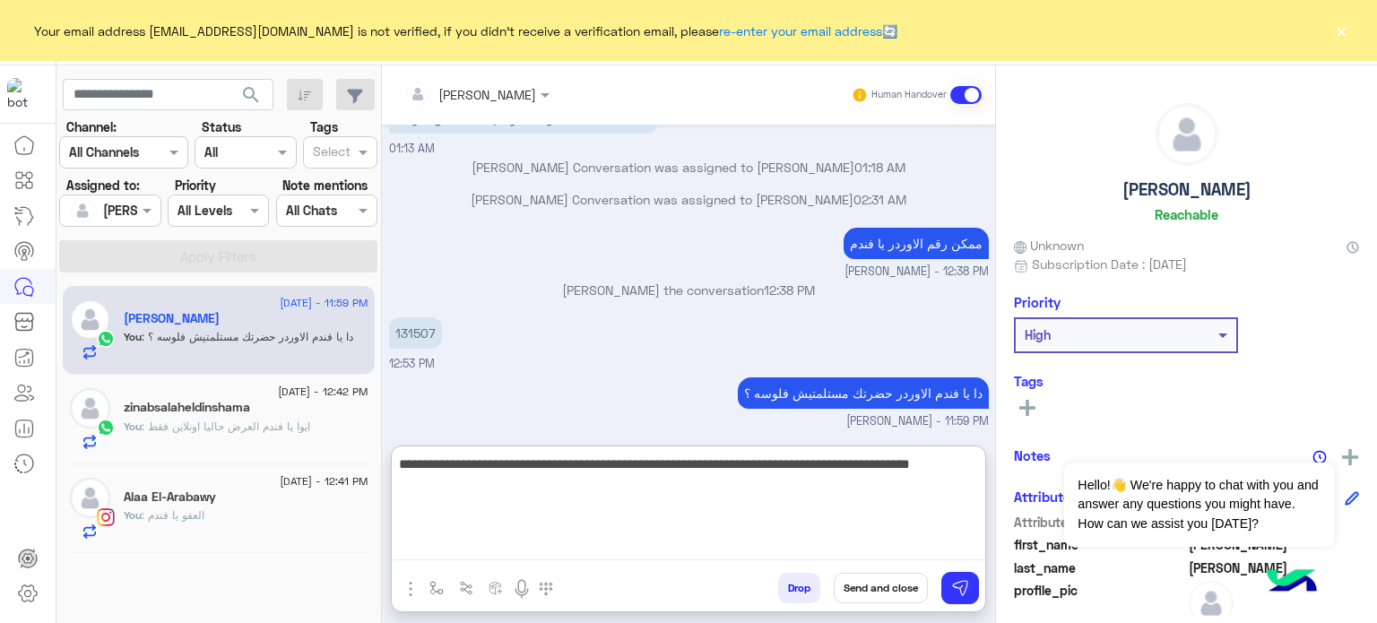
type textarea "**********"
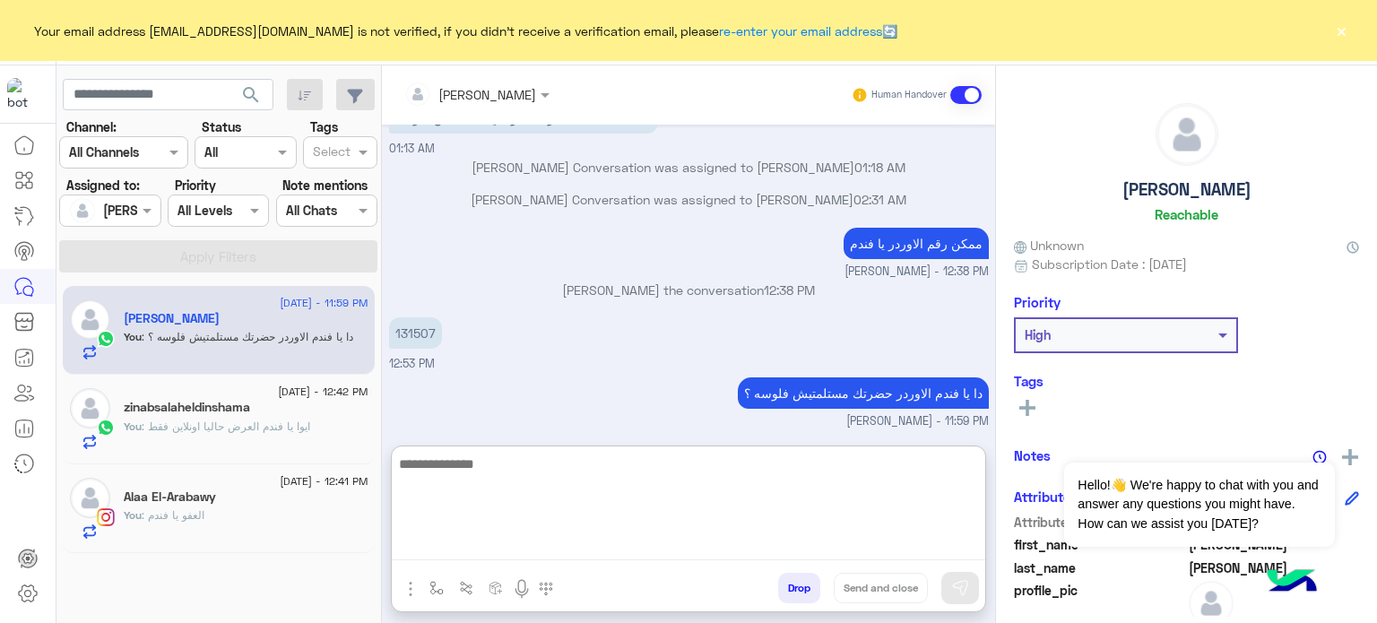
scroll to position [497, 0]
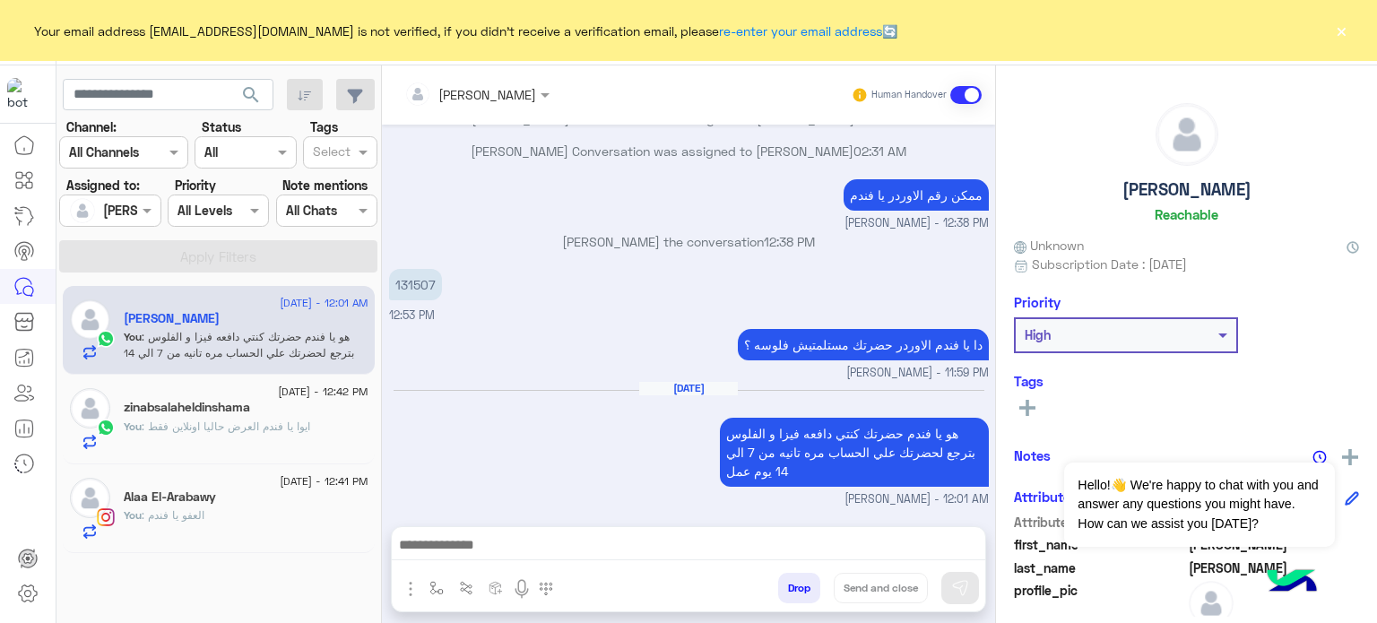
click at [546, 412] on div "[DATE] هو يا فندم حضرتك كنتي دافعه فيزا و الفلوس بترجع لحضرتك علي الحساب مره تا…" at bounding box center [689, 444] width 600 height 126
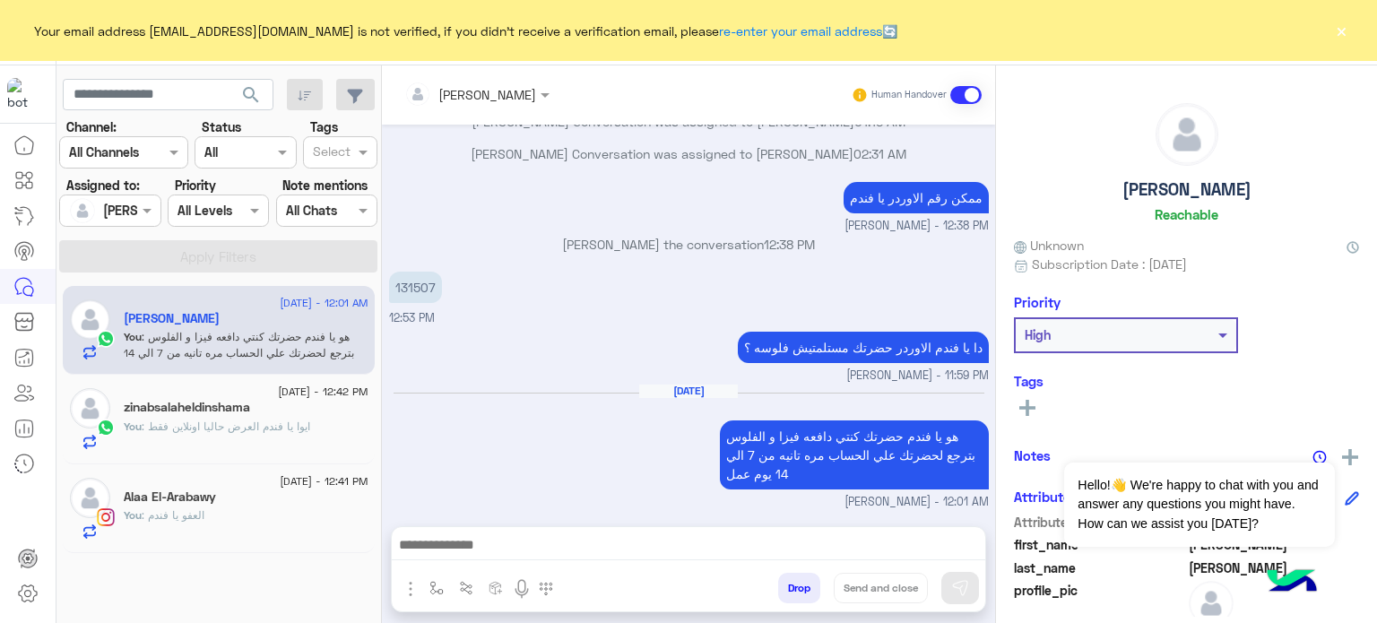
click at [559, 282] on div "131507 12:53 PM" at bounding box center [689, 297] width 600 height 60
